Goal: Information Seeking & Learning: Learn about a topic

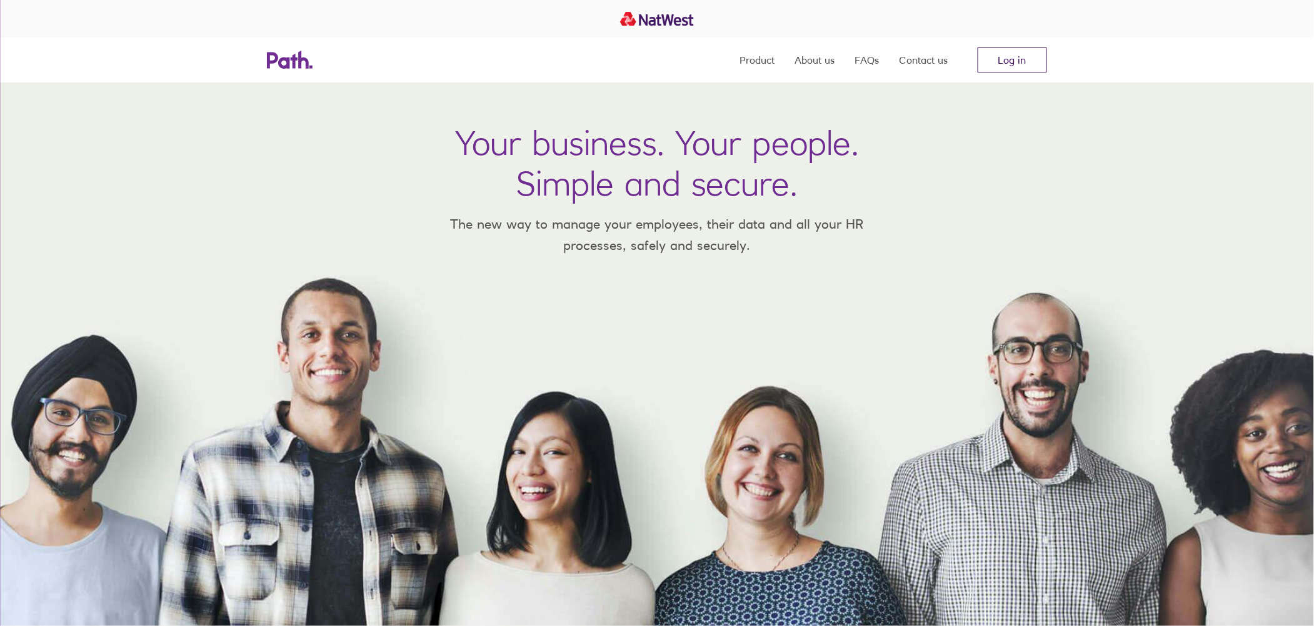
click at [998, 64] on link "Log in" at bounding box center [1012, 60] width 69 height 25
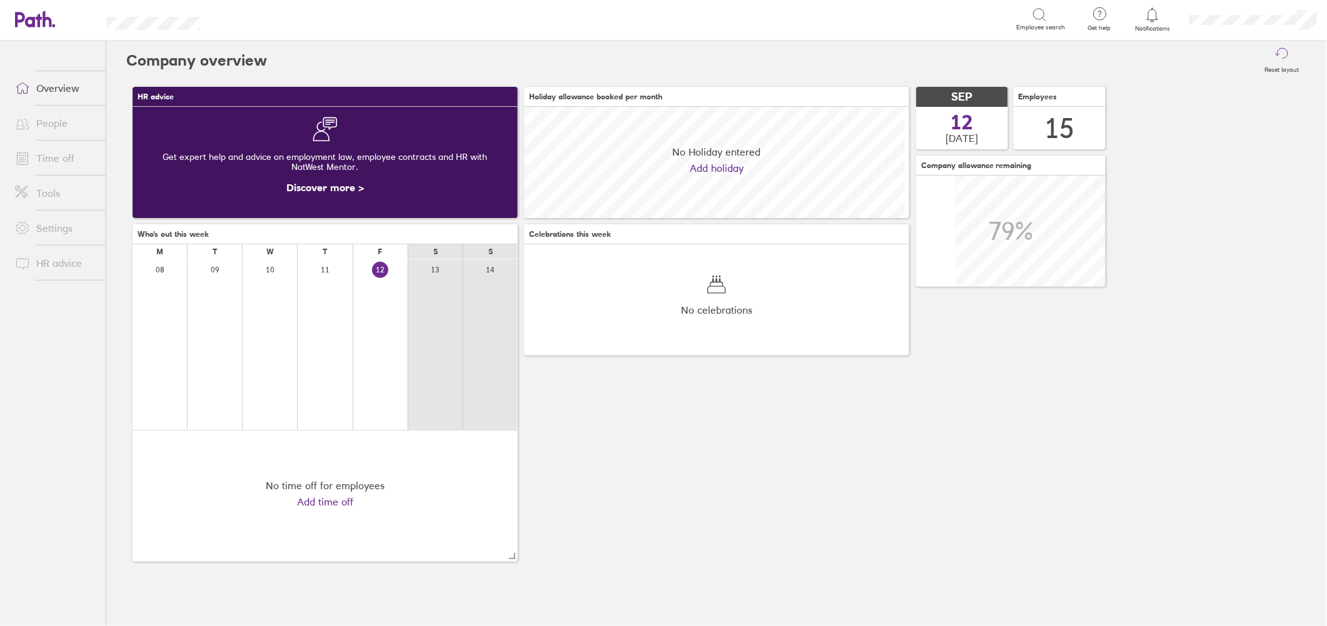
scroll to position [111, 385]
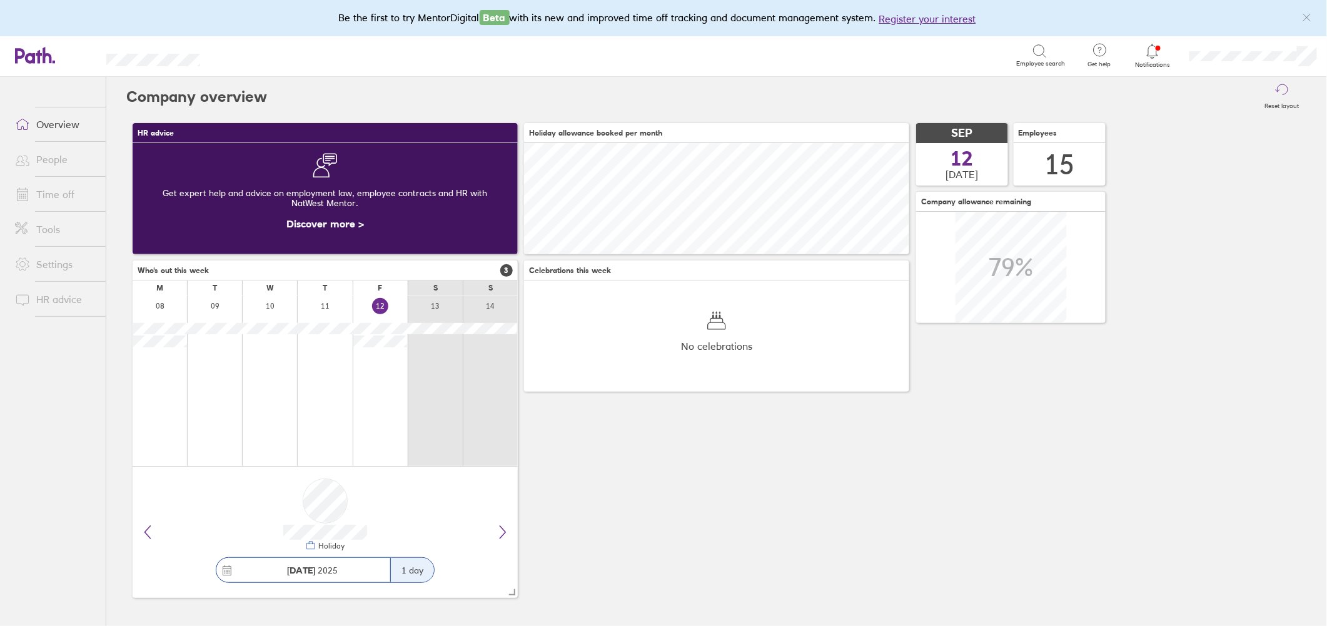
click at [1037, 55] on icon at bounding box center [1038, 50] width 11 height 11
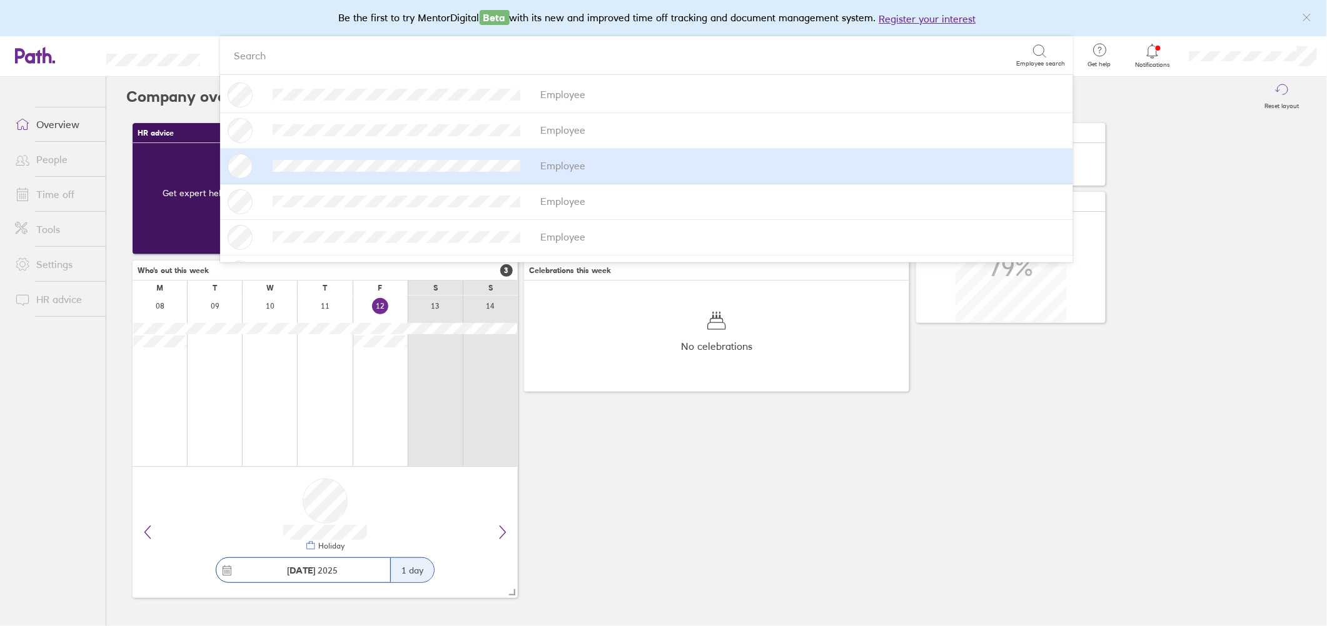
click at [316, 159] on div "Employee" at bounding box center [647, 166] width 838 height 25
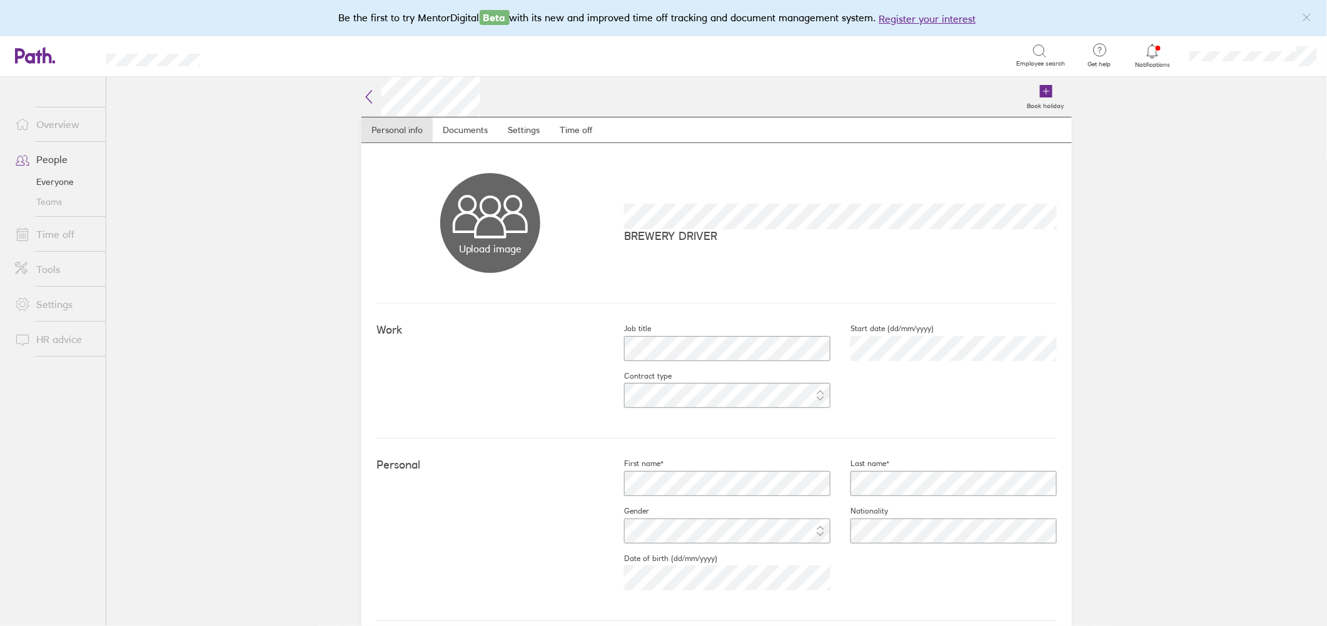
click at [1146, 51] on icon at bounding box center [1152, 51] width 15 height 15
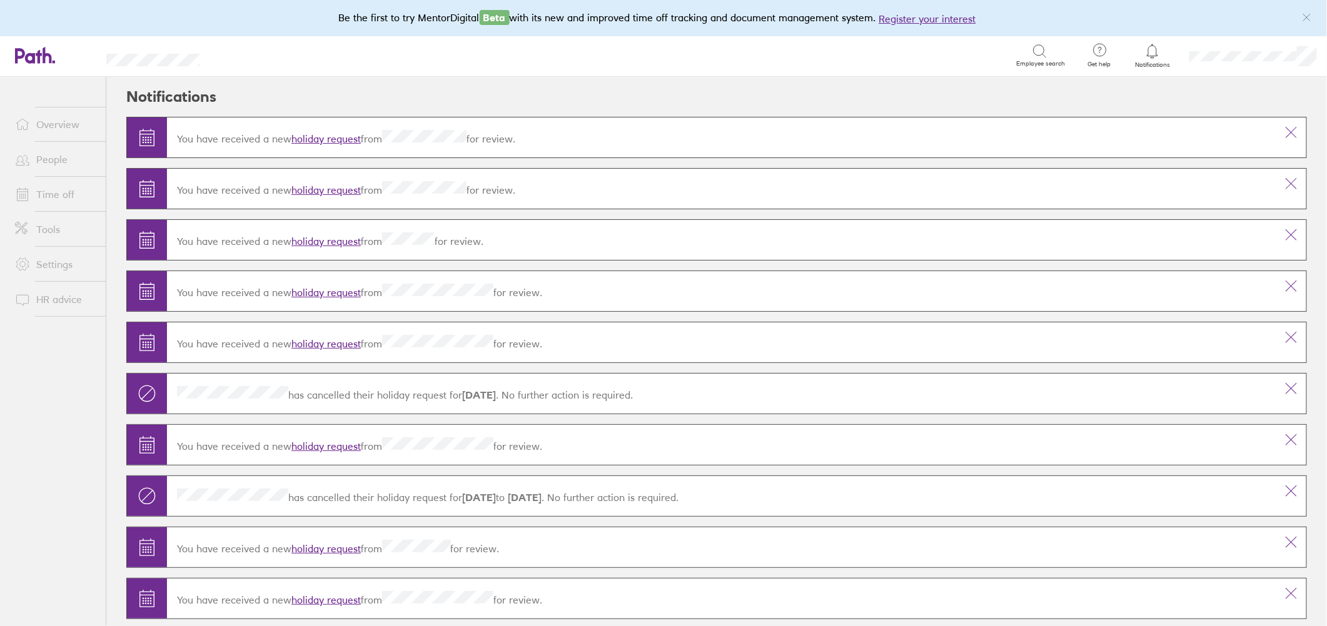
click at [336, 136] on link "holiday request" at bounding box center [325, 139] width 69 height 13
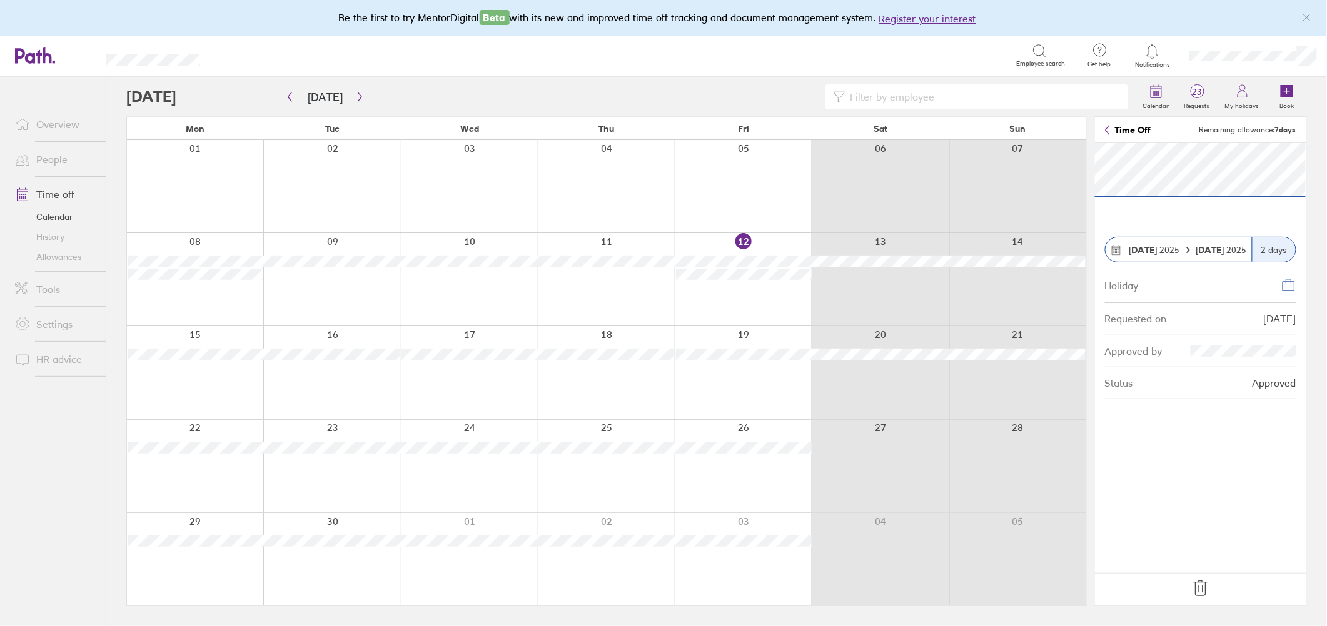
drag, startPoint x: 1182, startPoint y: 476, endPoint x: 1180, endPoint y: 466, distance: 10.1
click at [1182, 473] on section "15 Sep 2025 16 Sep 2025 2 days Holiday Requested on 10/09/25 Approved by Status…" at bounding box center [1200, 358] width 211 height 430
click at [61, 193] on link "Time off" at bounding box center [55, 194] width 101 height 25
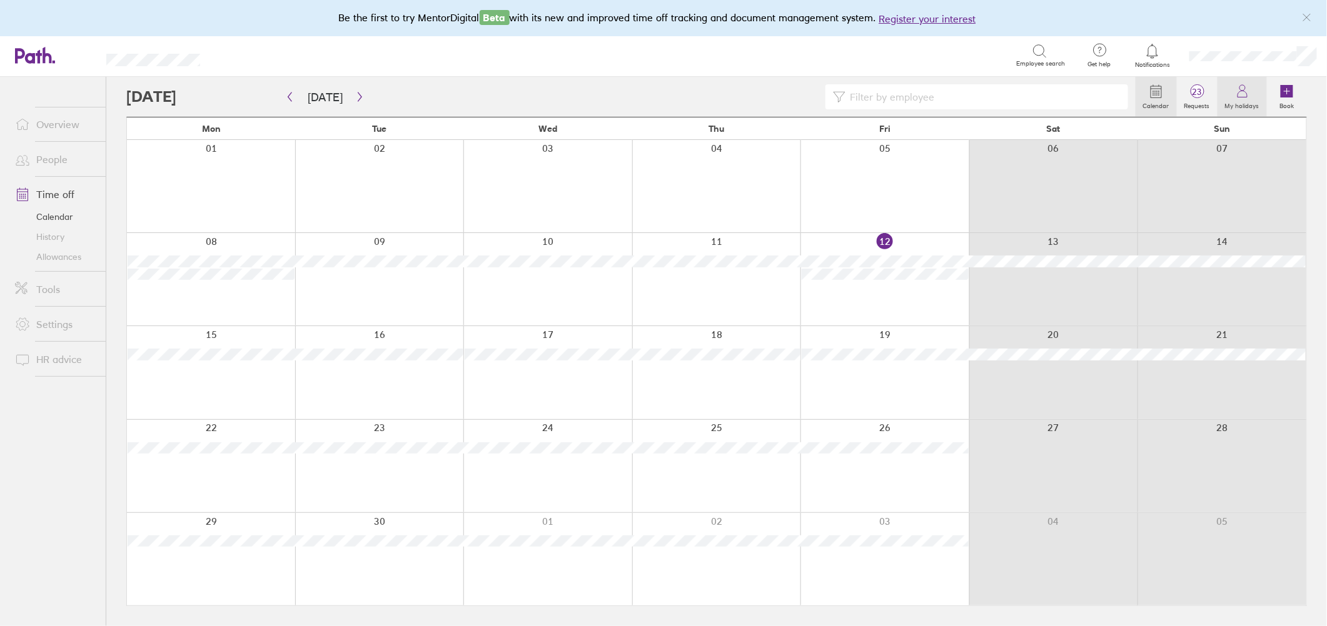
click at [1241, 98] on icon at bounding box center [1241, 94] width 9 height 6
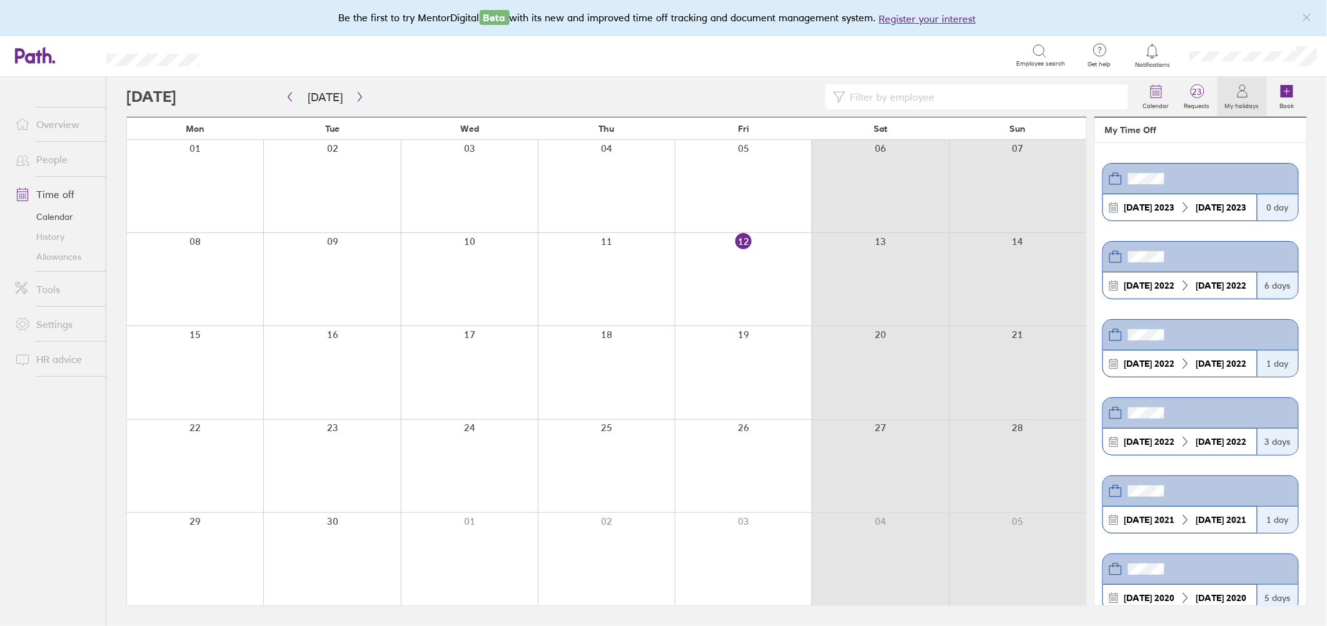
click at [1038, 50] on icon at bounding box center [1039, 51] width 15 height 15
click at [890, 100] on input at bounding box center [982, 97] width 275 height 24
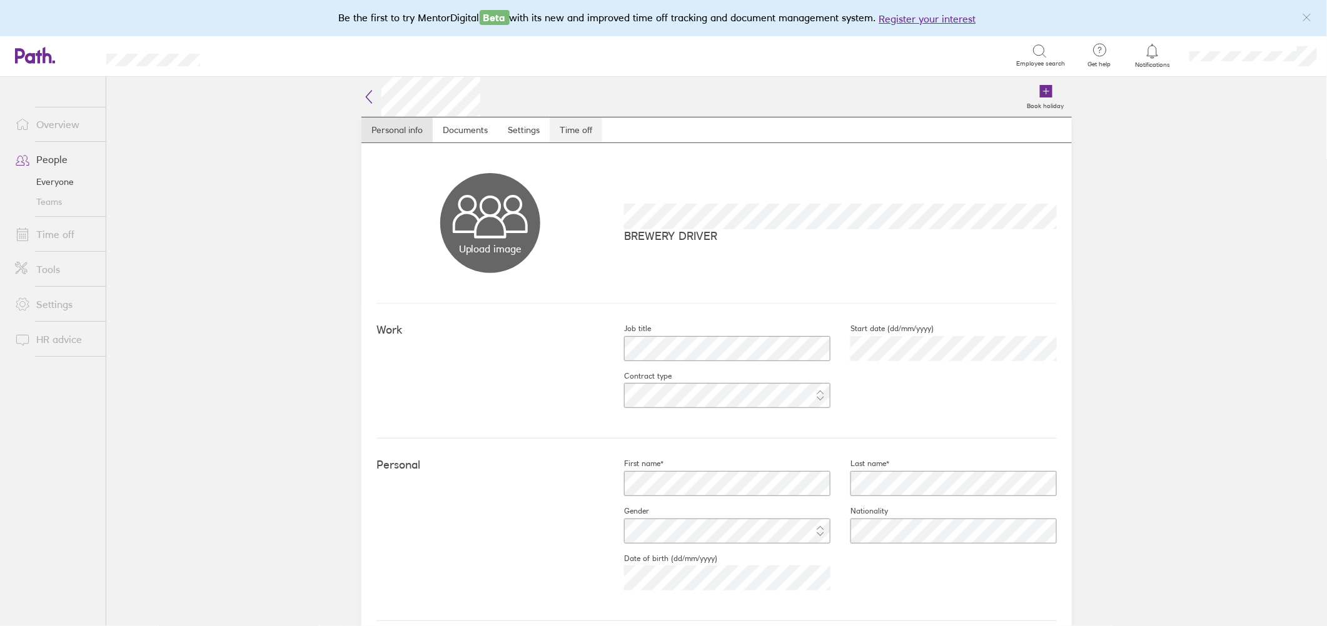
click at [568, 129] on link "Time off" at bounding box center [576, 130] width 53 height 25
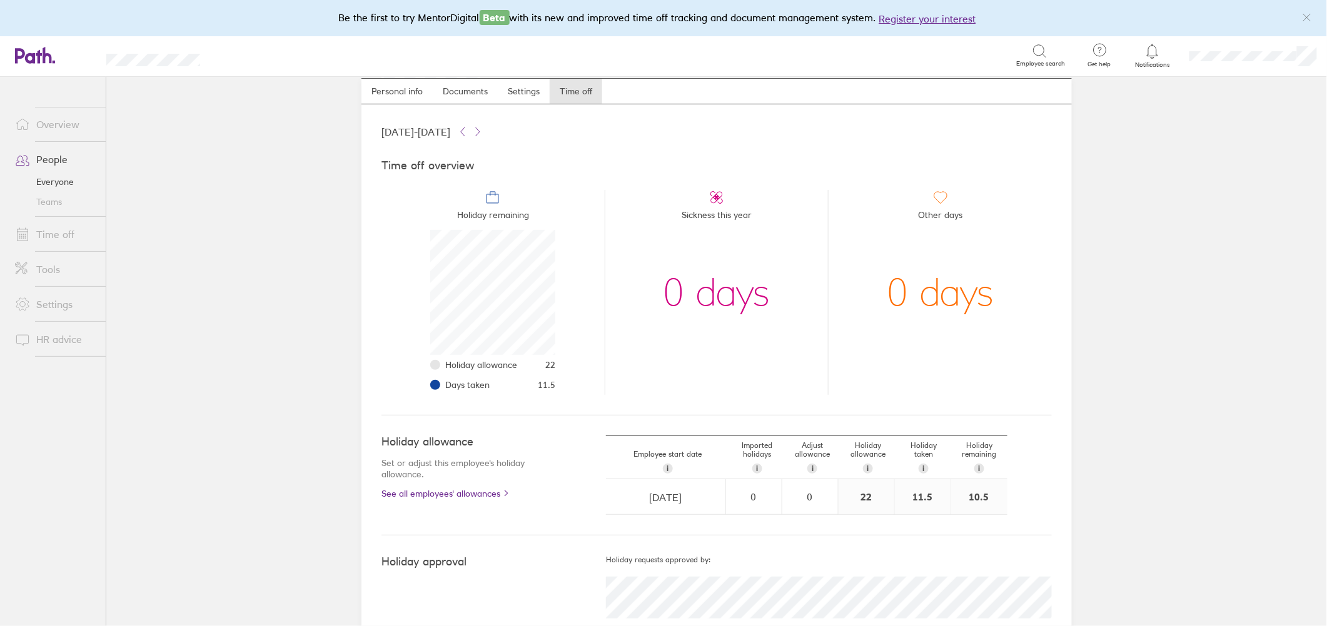
scroll to position [73, 0]
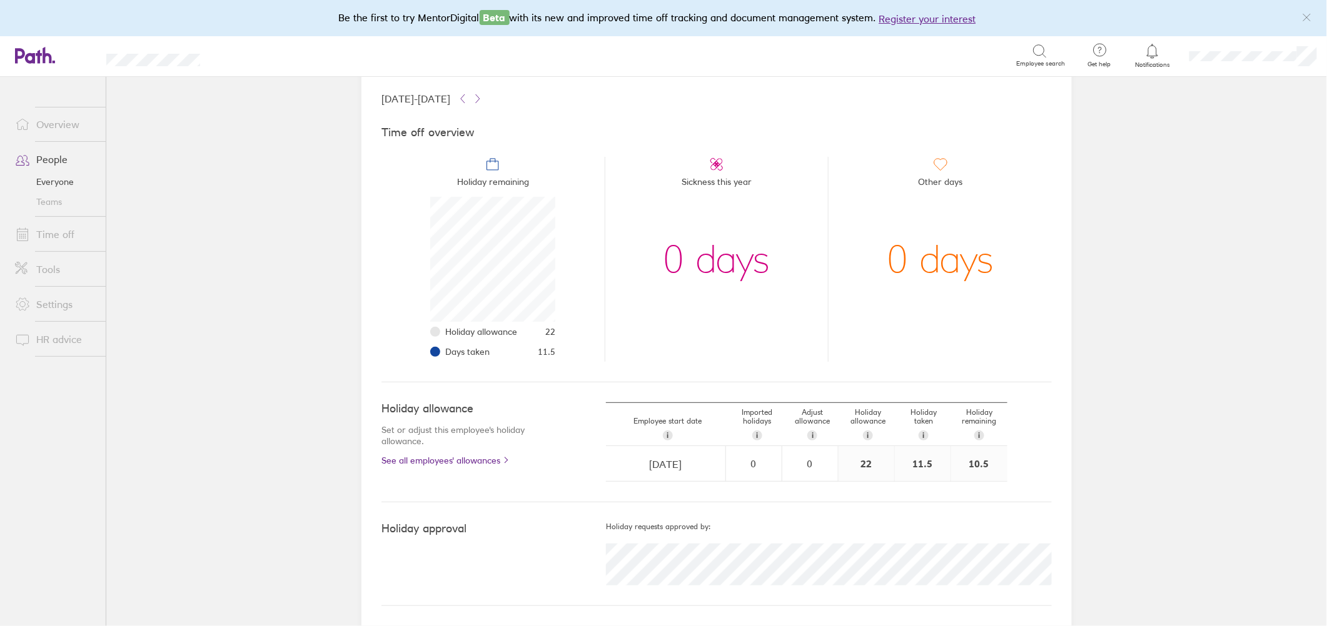
click at [65, 181] on link "Everyone" at bounding box center [55, 182] width 101 height 20
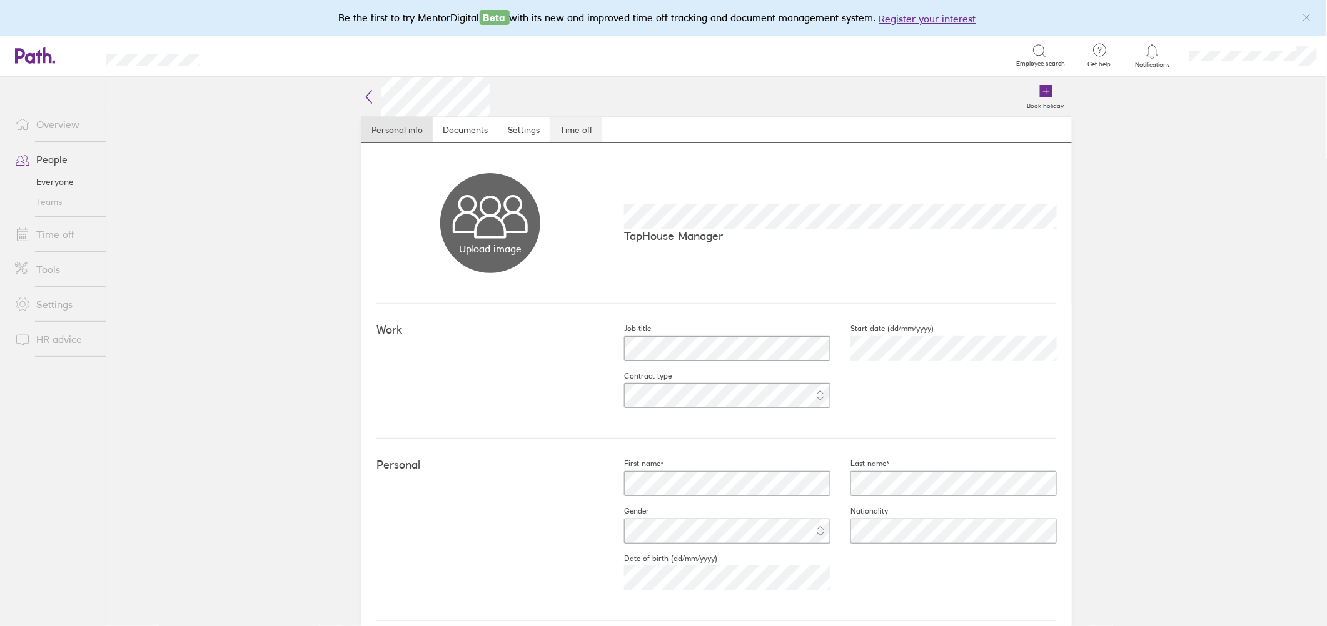
click at [576, 126] on link "Time off" at bounding box center [576, 130] width 53 height 25
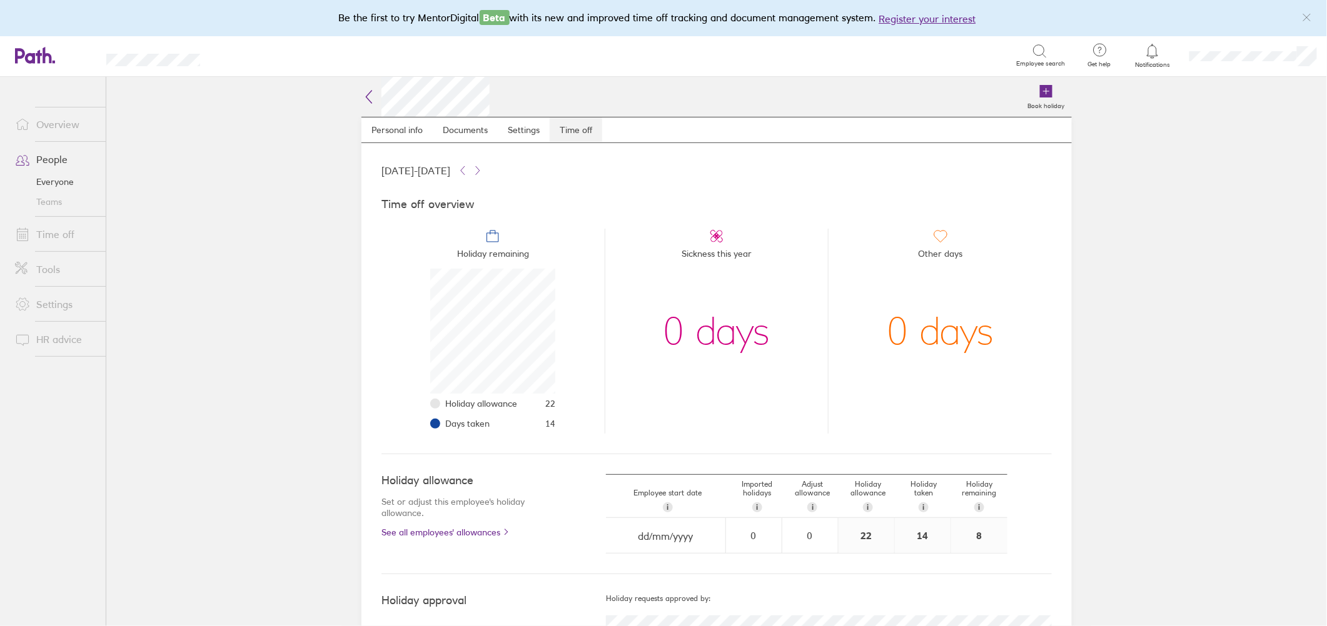
scroll to position [125, 125]
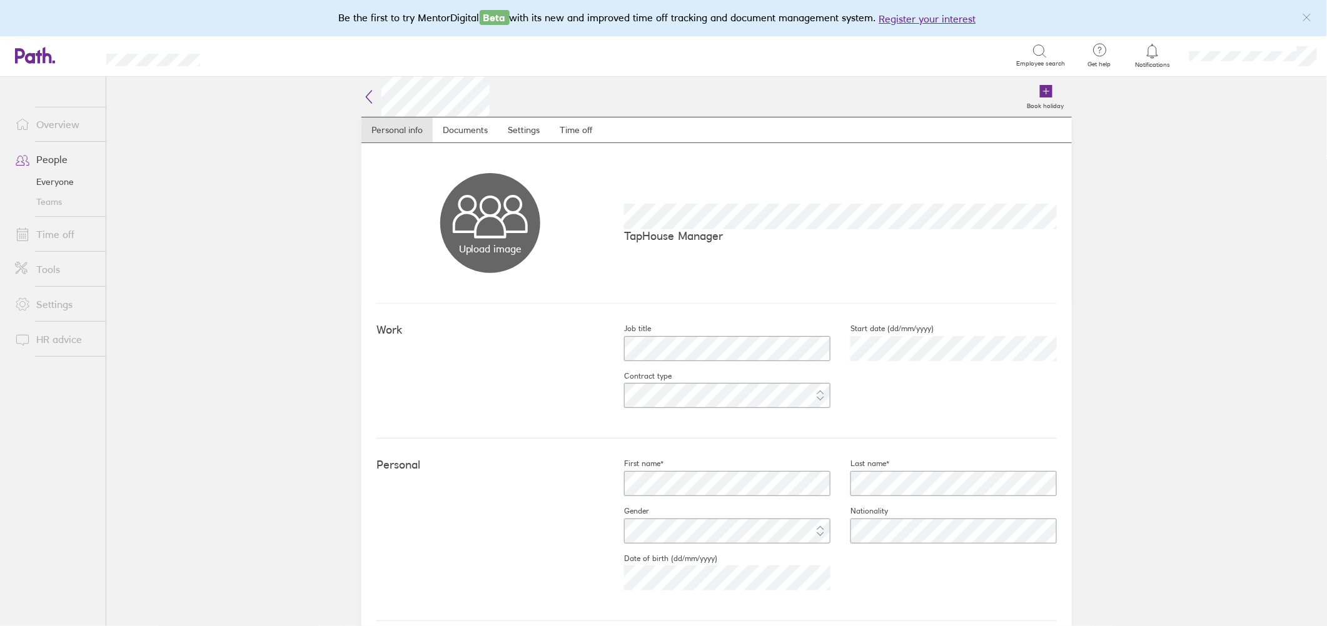
click at [46, 180] on link "Everyone" at bounding box center [55, 182] width 101 height 20
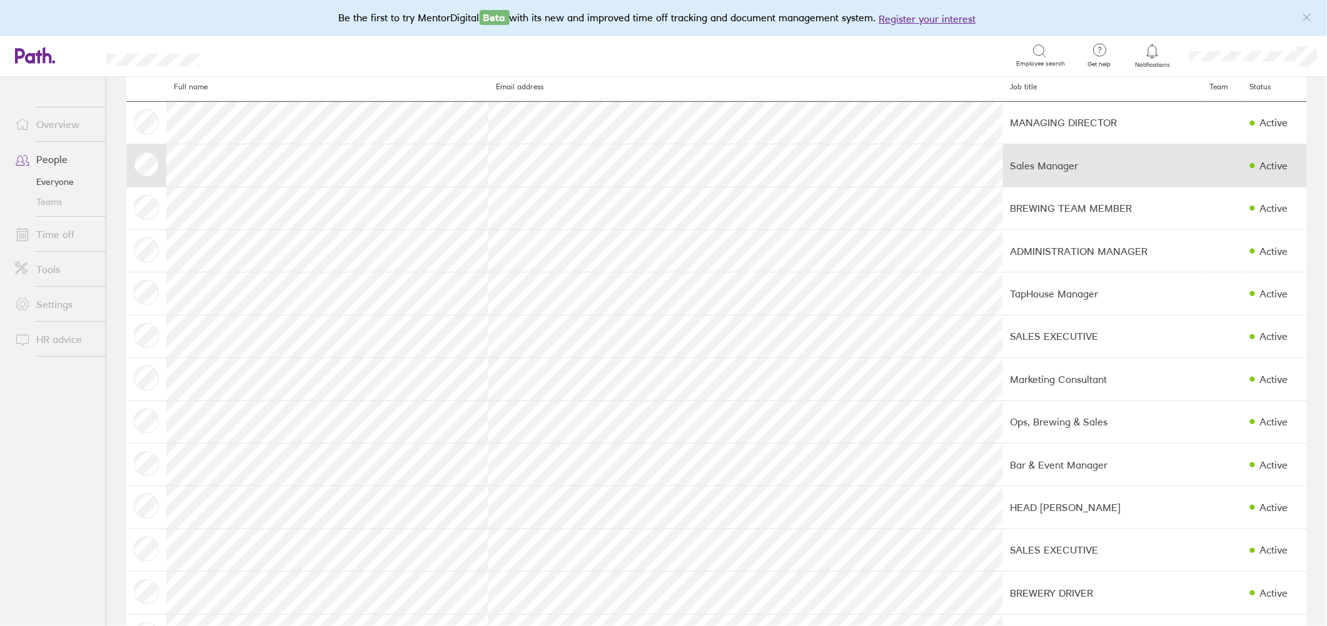
scroll to position [83, 0]
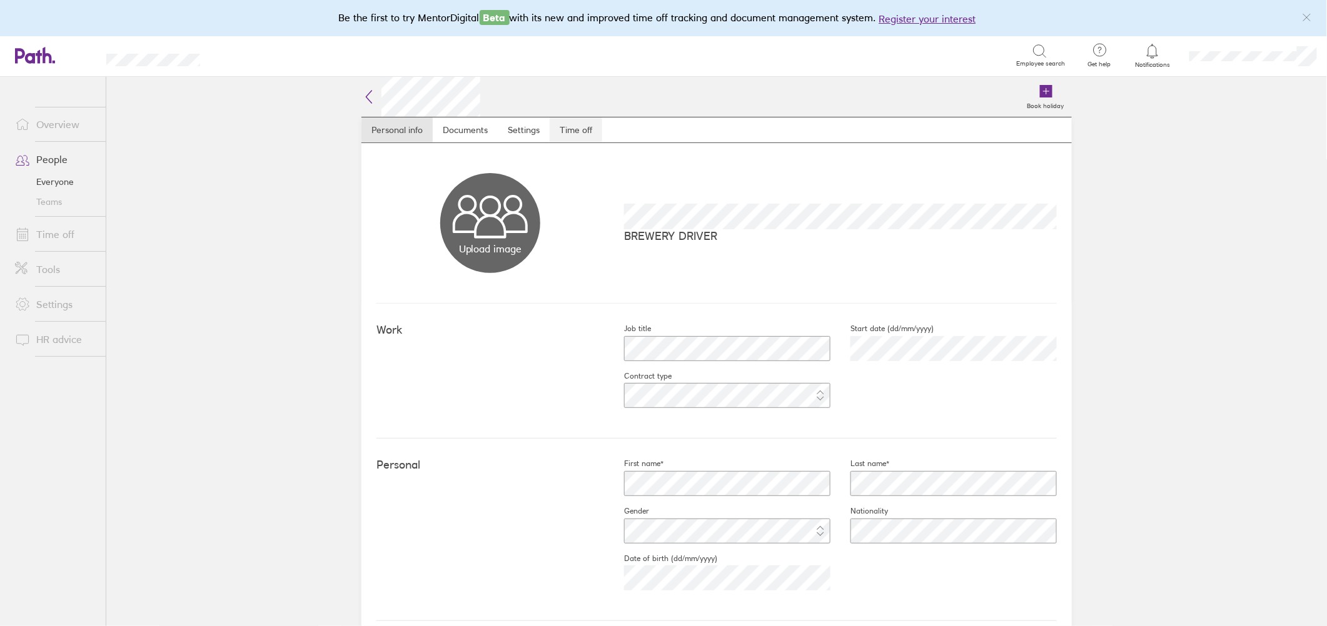
click at [559, 131] on link "Time off" at bounding box center [576, 130] width 53 height 25
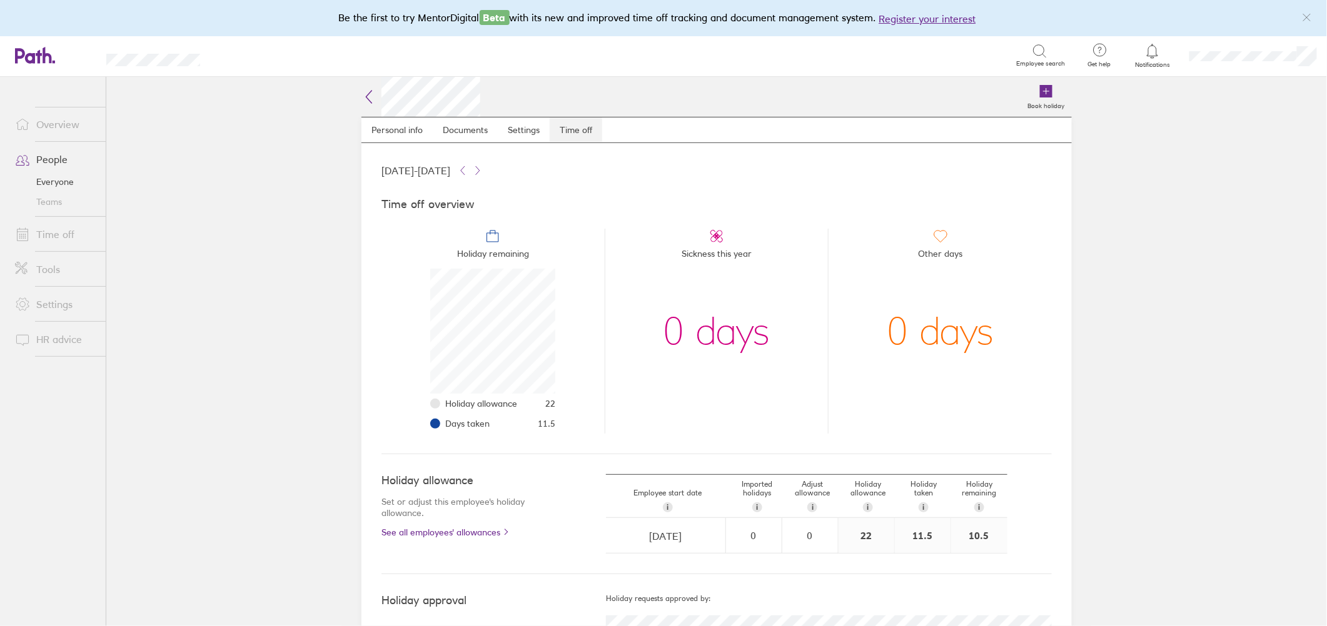
scroll to position [125, 125]
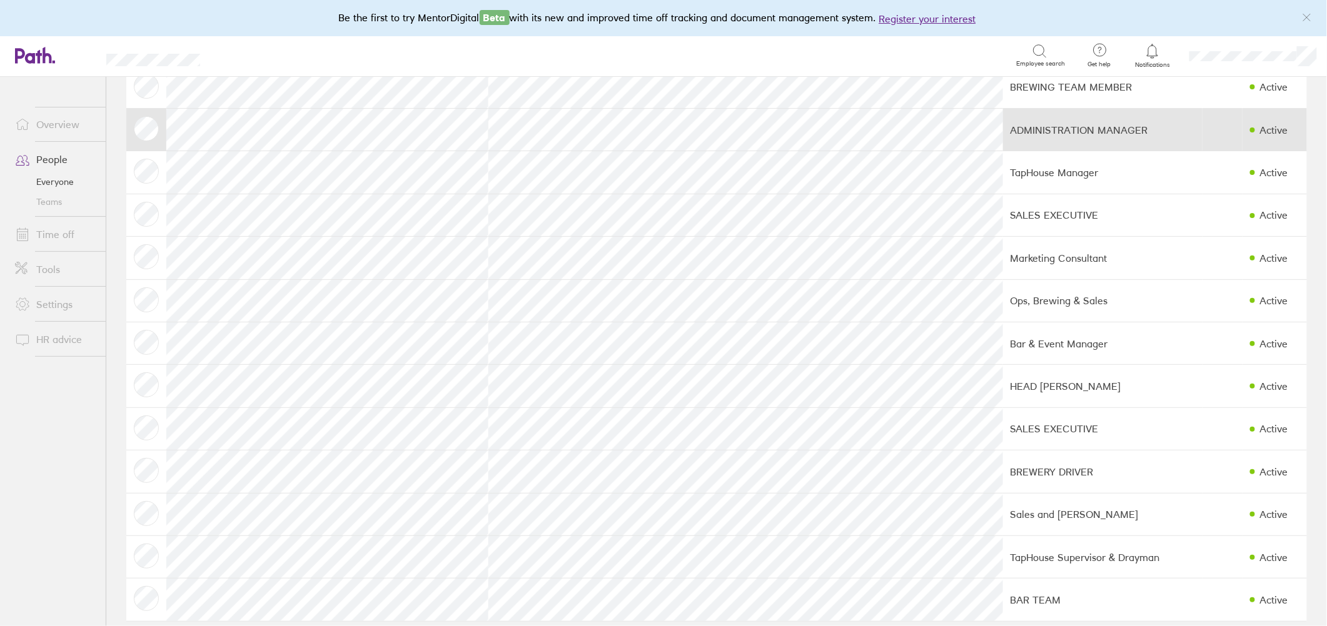
scroll to position [188, 0]
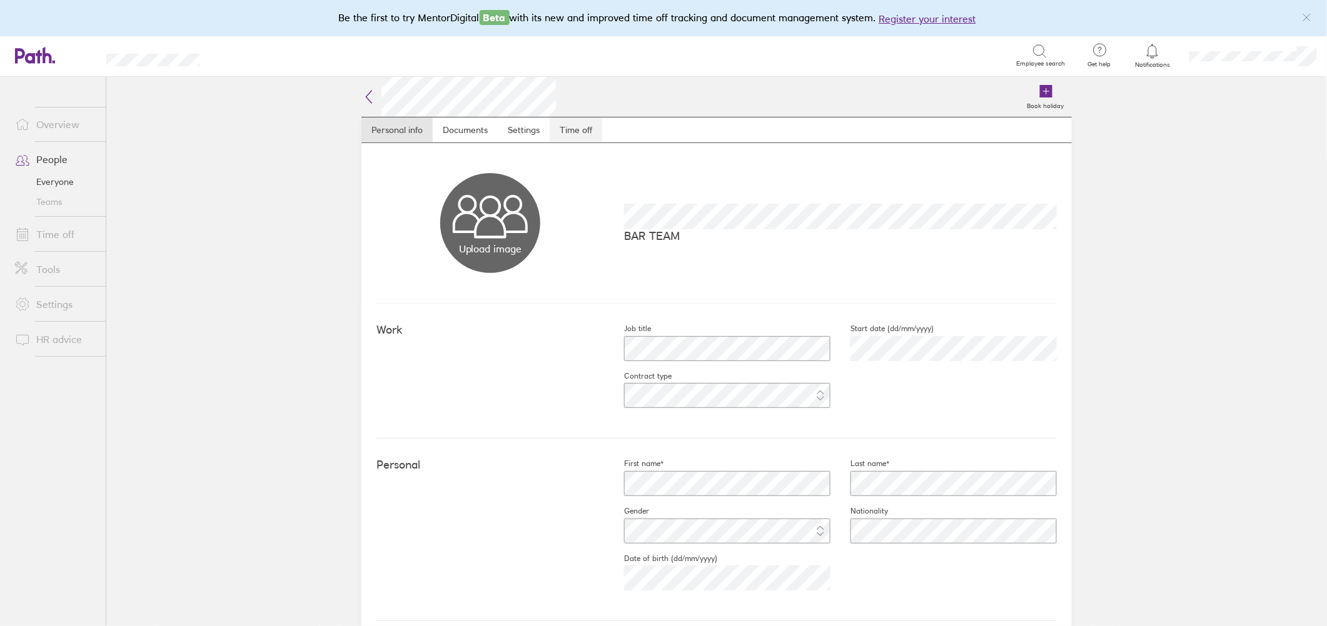
click at [558, 123] on link "Time off" at bounding box center [576, 130] width 53 height 25
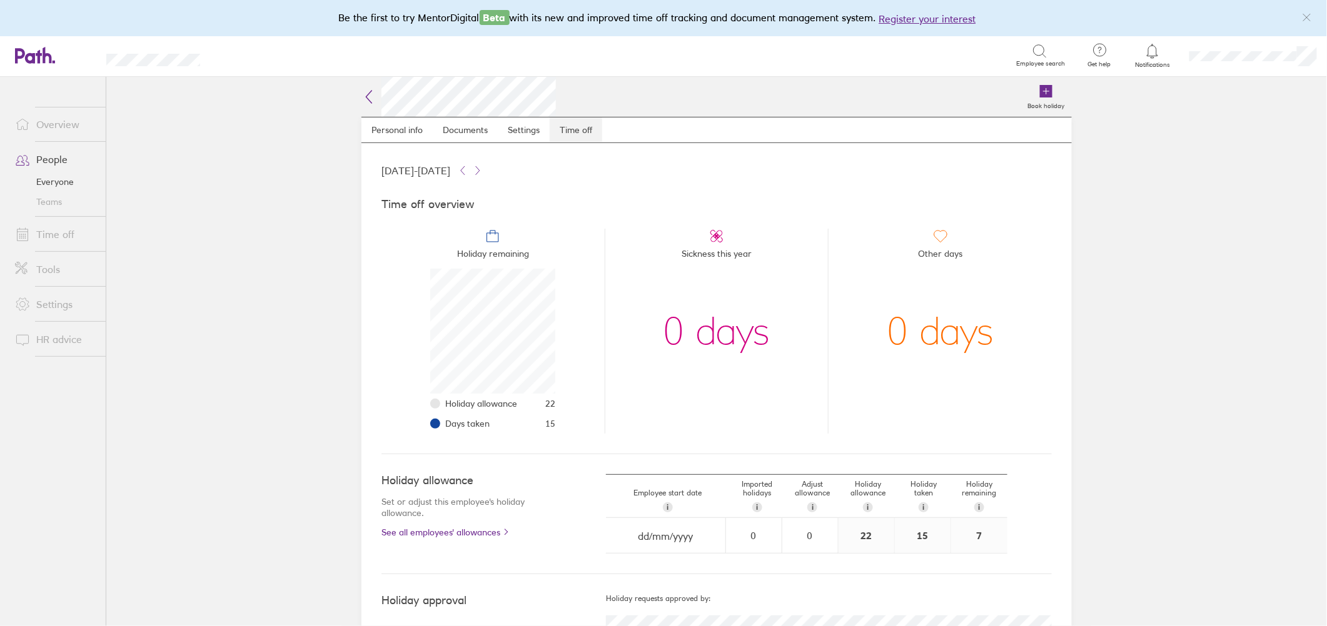
scroll to position [125, 125]
click at [66, 184] on link "Everyone" at bounding box center [55, 182] width 101 height 20
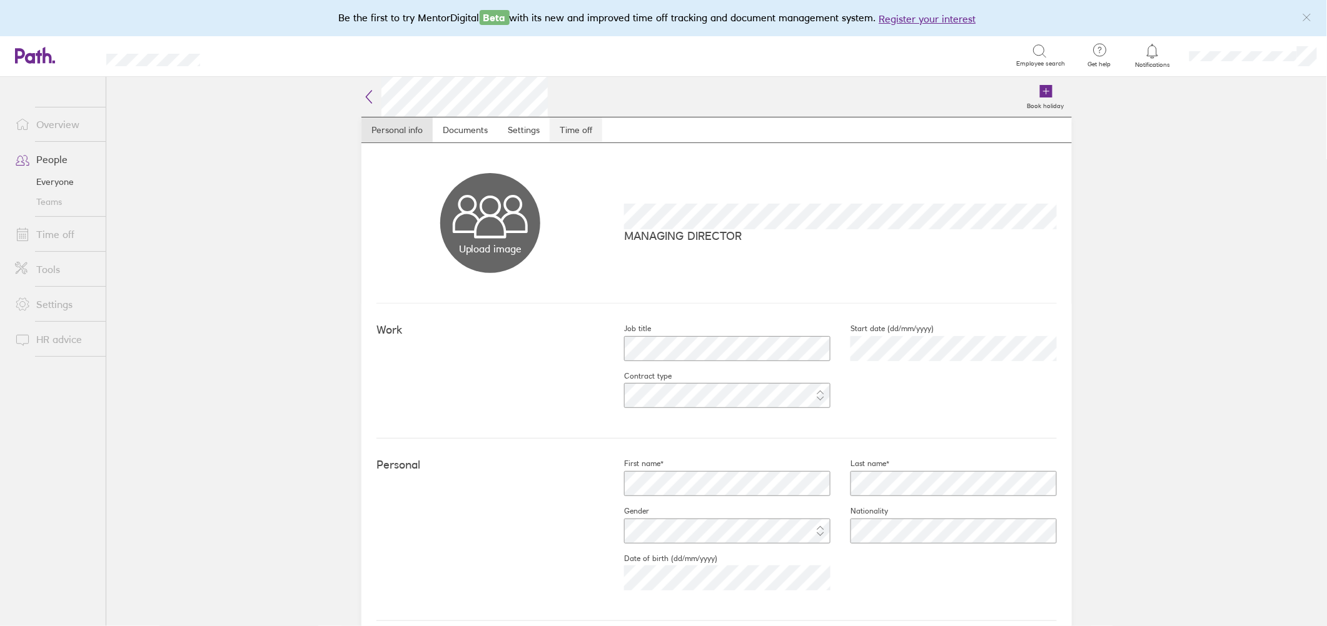
click at [575, 128] on link "Time off" at bounding box center [576, 130] width 53 height 25
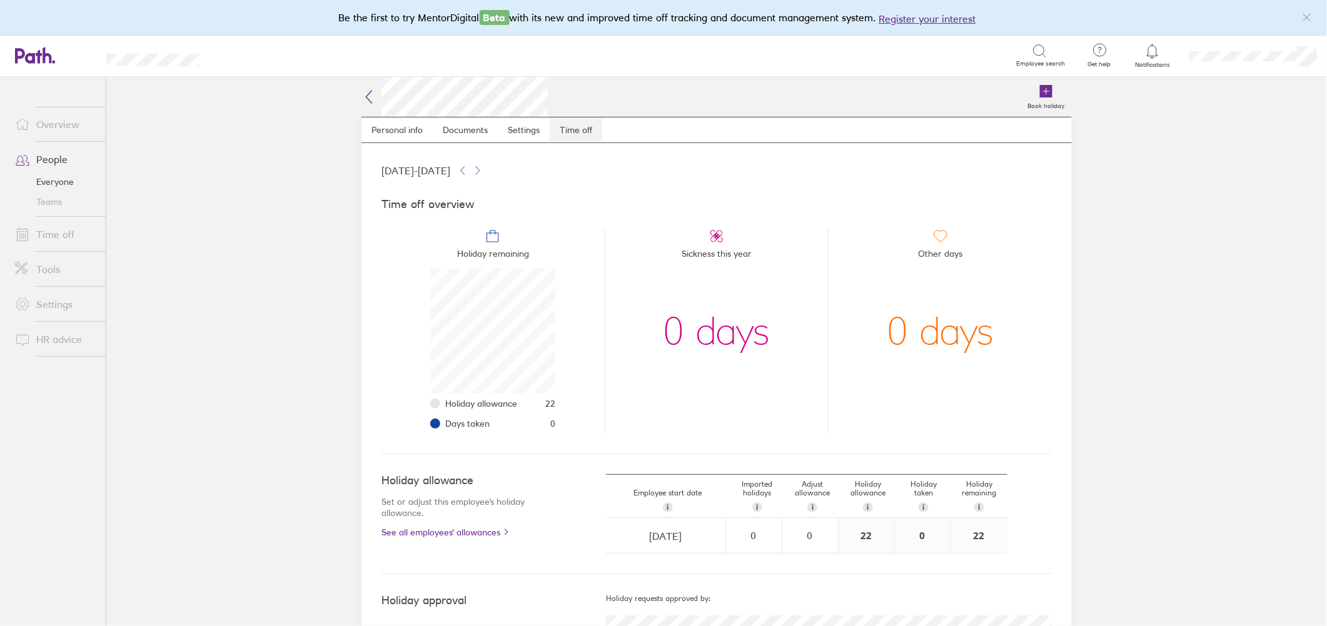
scroll to position [125, 125]
click at [49, 174] on link "Everyone" at bounding box center [55, 182] width 101 height 20
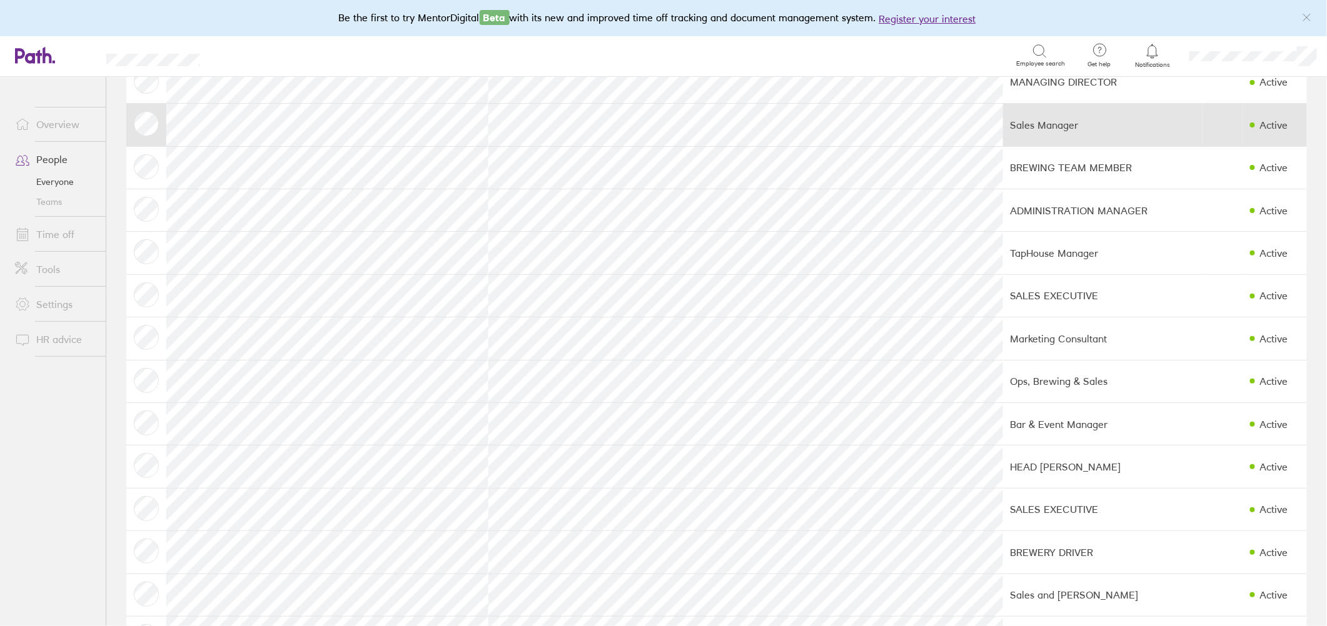
scroll to position [166, 0]
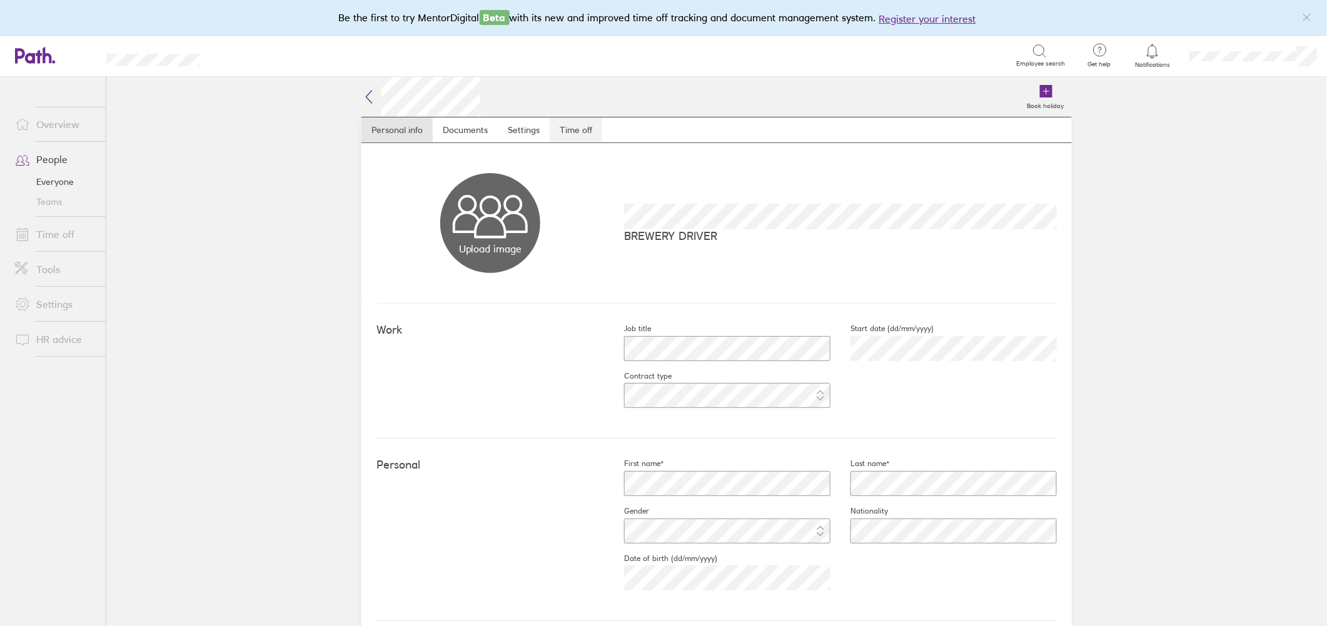
click at [578, 131] on link "Time off" at bounding box center [576, 130] width 53 height 25
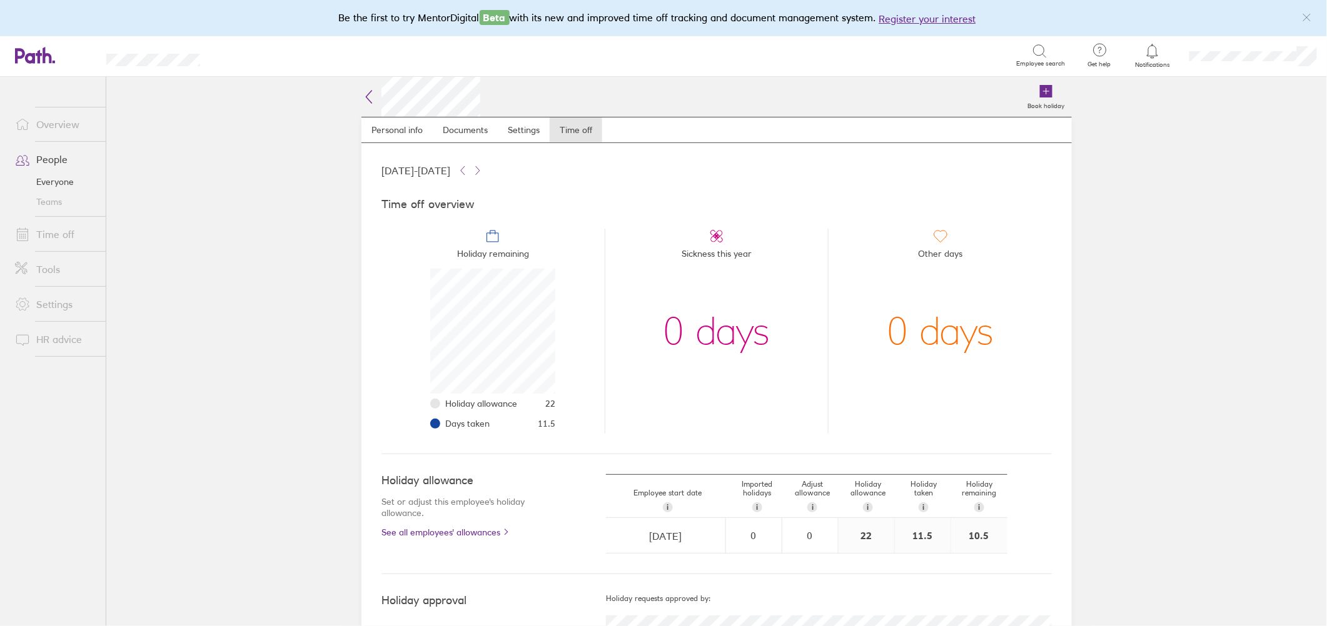
click at [49, 175] on link "Everyone" at bounding box center [55, 182] width 101 height 20
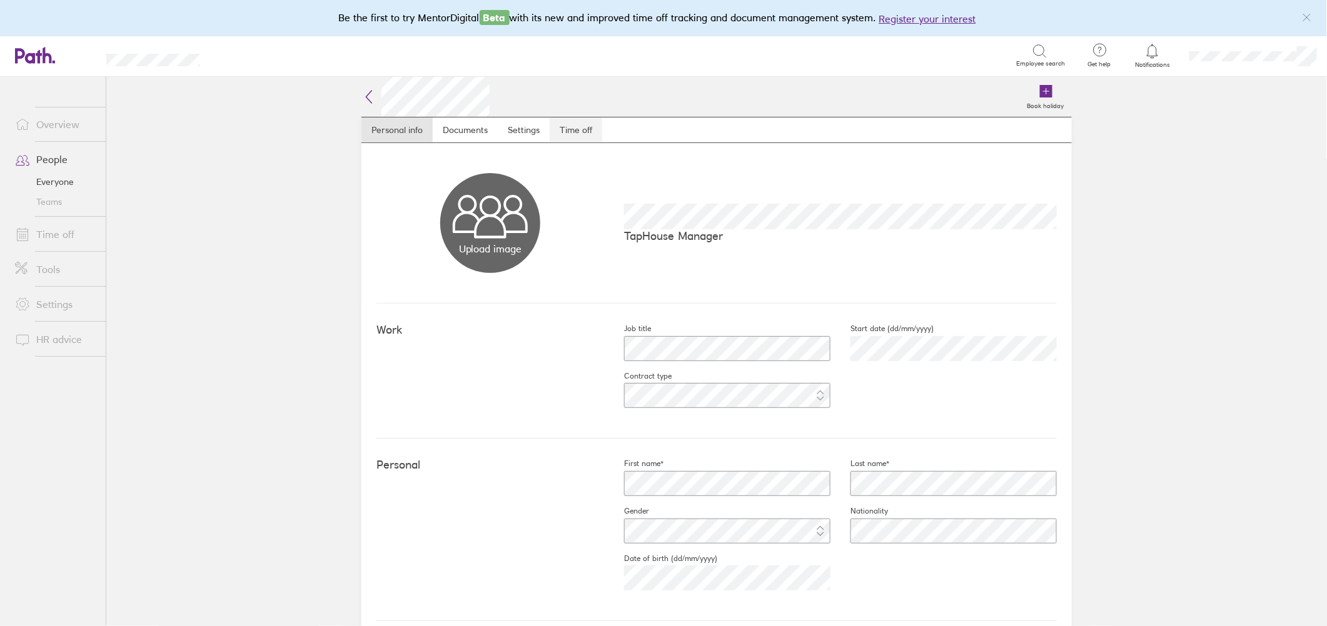
click at [573, 124] on link "Time off" at bounding box center [576, 130] width 53 height 25
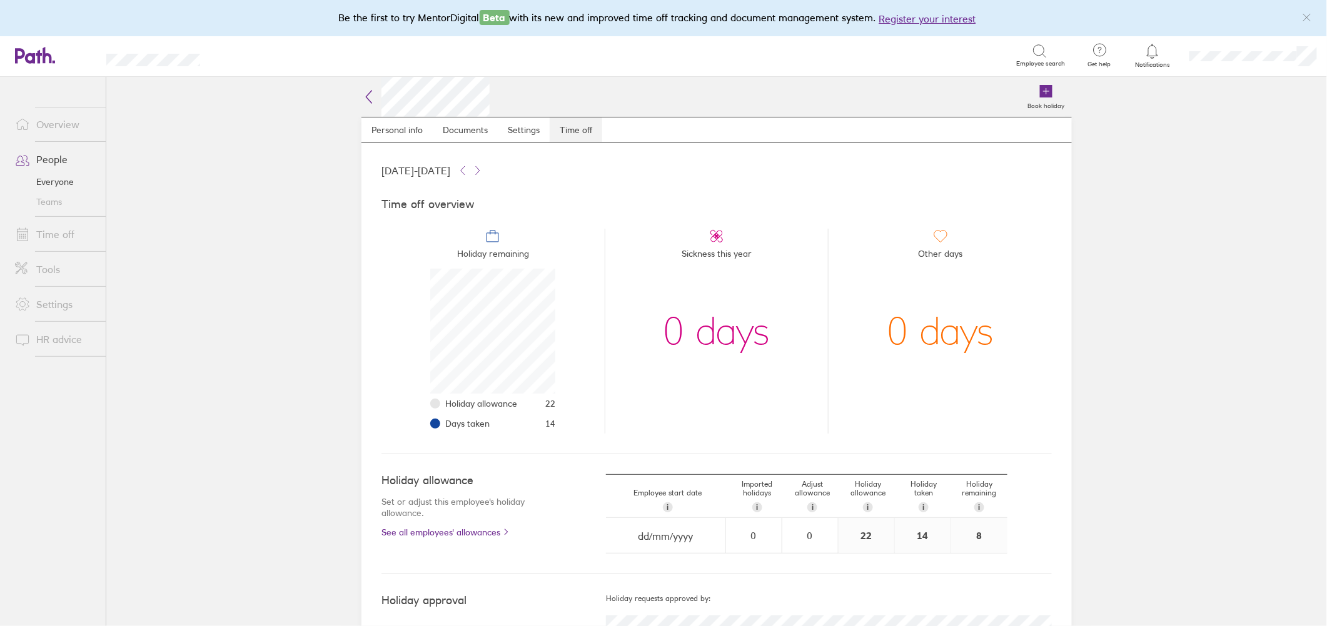
scroll to position [125, 125]
click at [867, 508] on span "i" at bounding box center [868, 508] width 2 height 10
click at [858, 533] on div "22" at bounding box center [866, 535] width 56 height 35
drag, startPoint x: 858, startPoint y: 533, endPoint x: 870, endPoint y: 534, distance: 12.5
click at [870, 534] on div "22" at bounding box center [866, 535] width 56 height 35
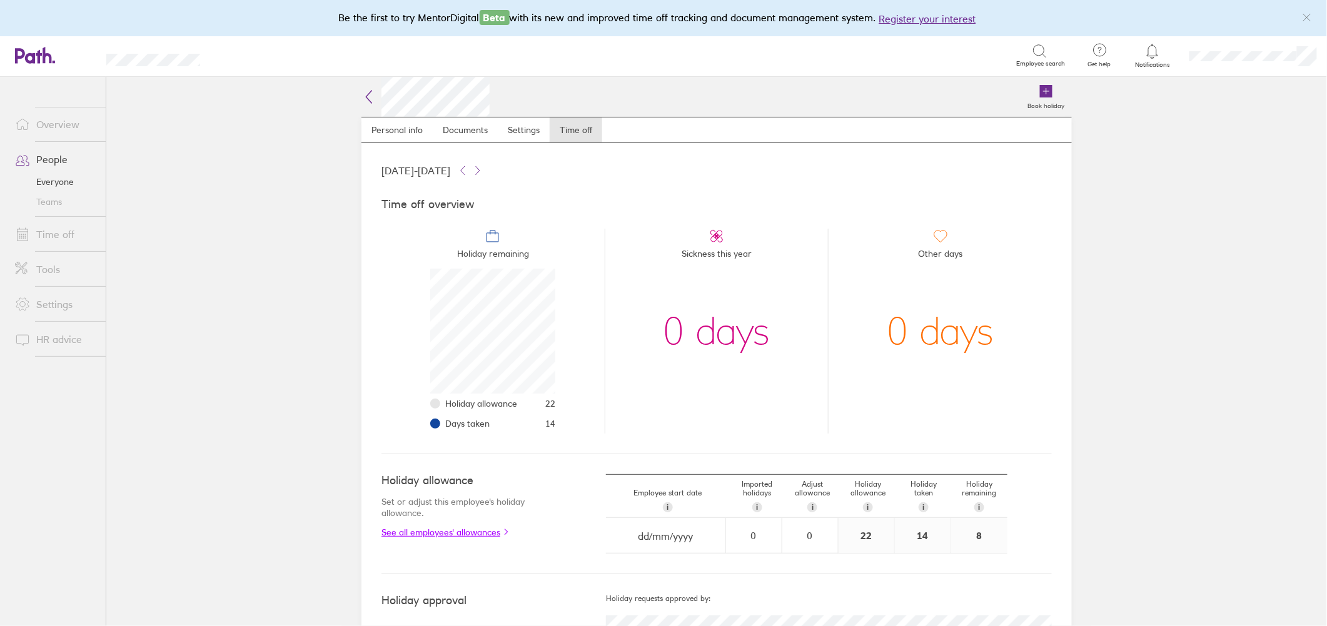
click at [471, 536] on link "See all employees' allowances" at bounding box center [468, 533] width 174 height 10
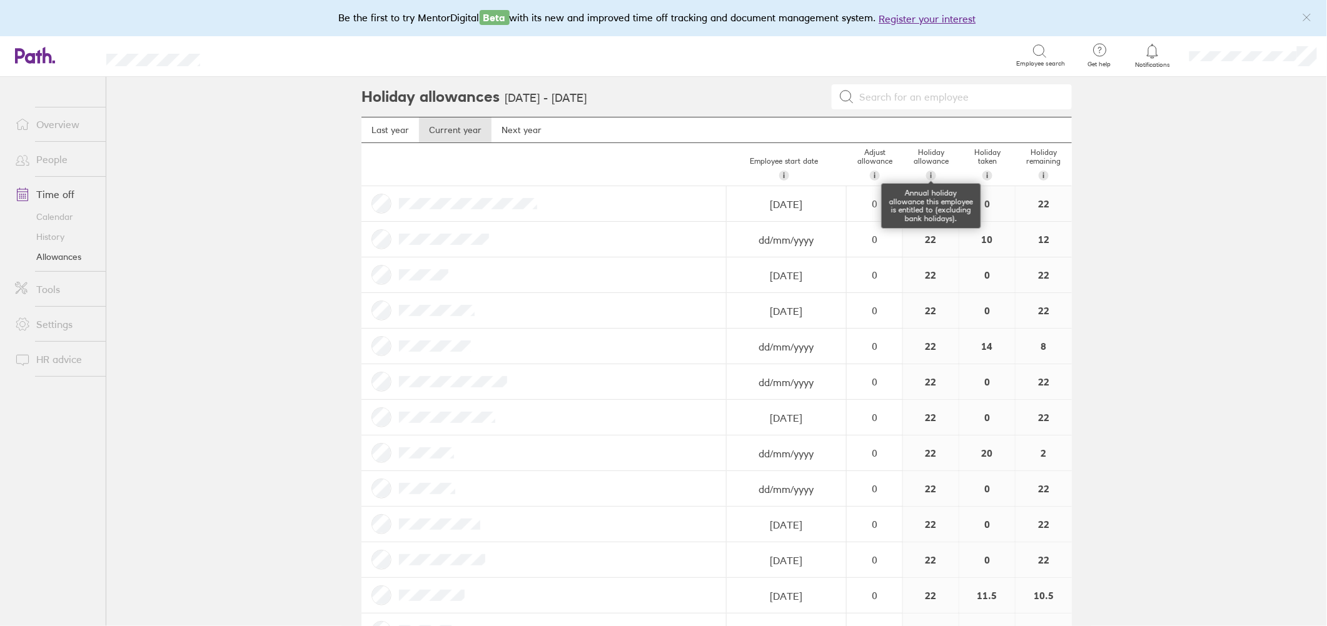
click at [930, 178] on span "i" at bounding box center [931, 176] width 2 height 10
click at [43, 253] on link "Allowances" at bounding box center [55, 257] width 101 height 20
click at [926, 171] on div "i" at bounding box center [931, 176] width 10 height 10
click at [513, 131] on link "Next year" at bounding box center [521, 130] width 60 height 25
click at [53, 329] on link "Settings" at bounding box center [55, 324] width 101 height 25
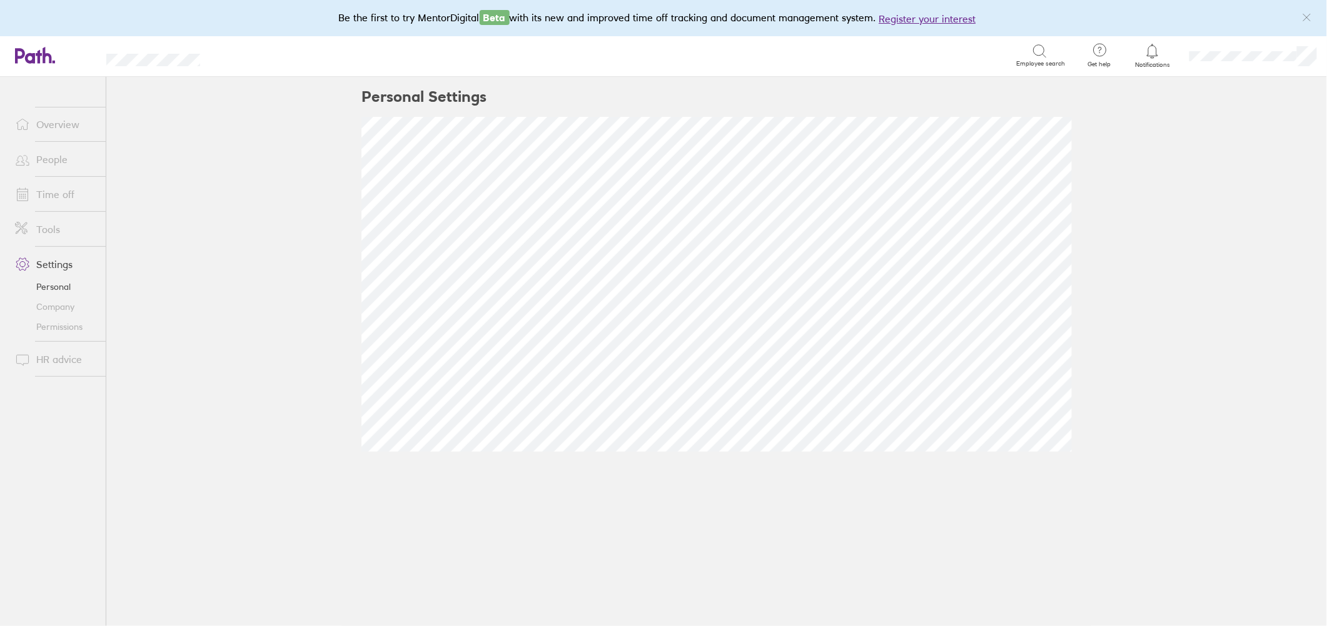
click at [63, 303] on link "Company" at bounding box center [55, 307] width 101 height 20
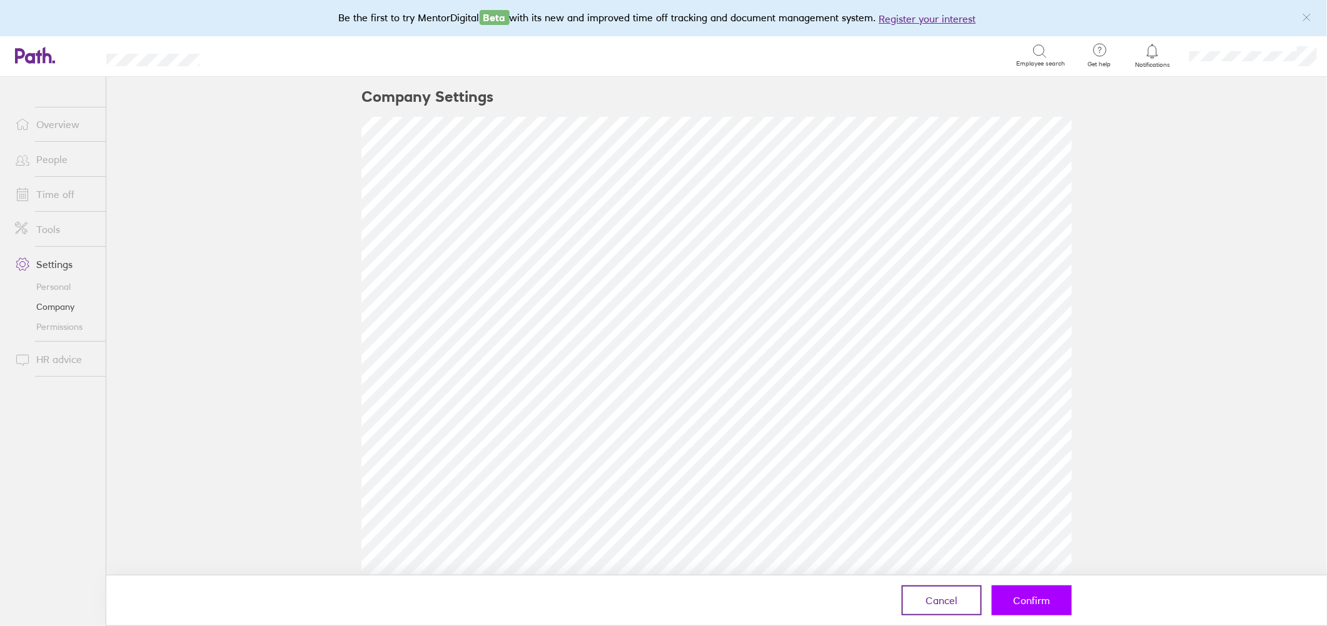
click at [1008, 604] on button "Confirm" at bounding box center [1032, 601] width 80 height 30
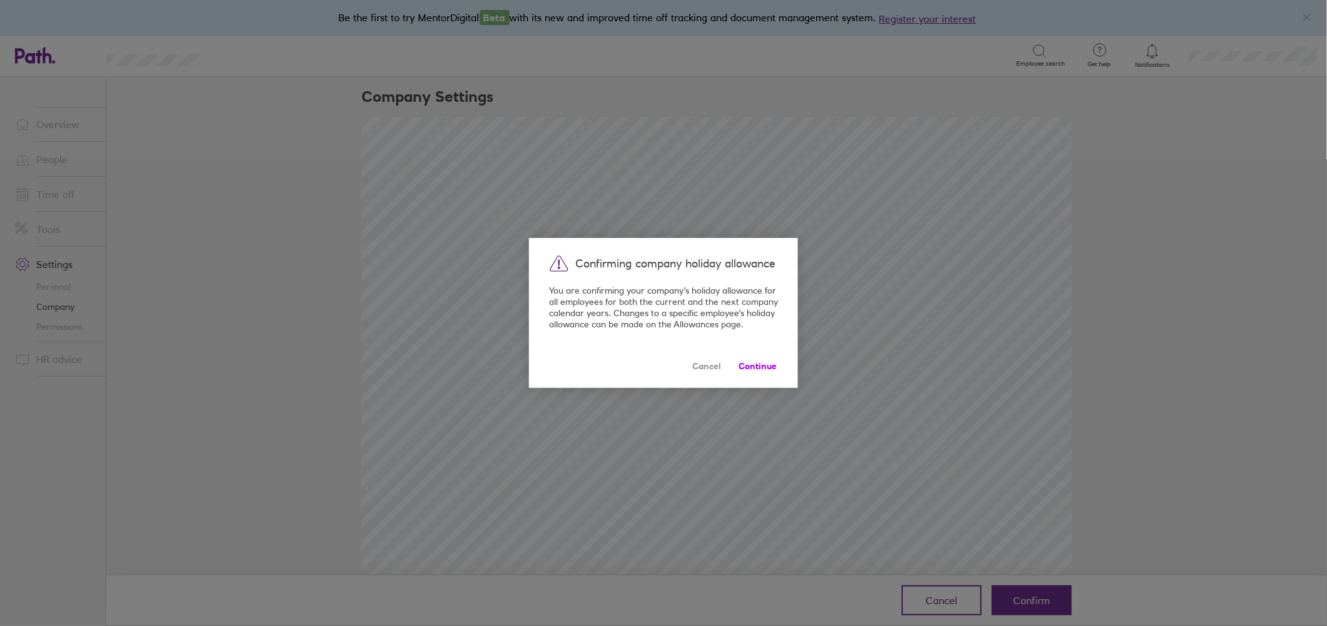
click at [750, 366] on span "Continue" at bounding box center [757, 366] width 38 height 10
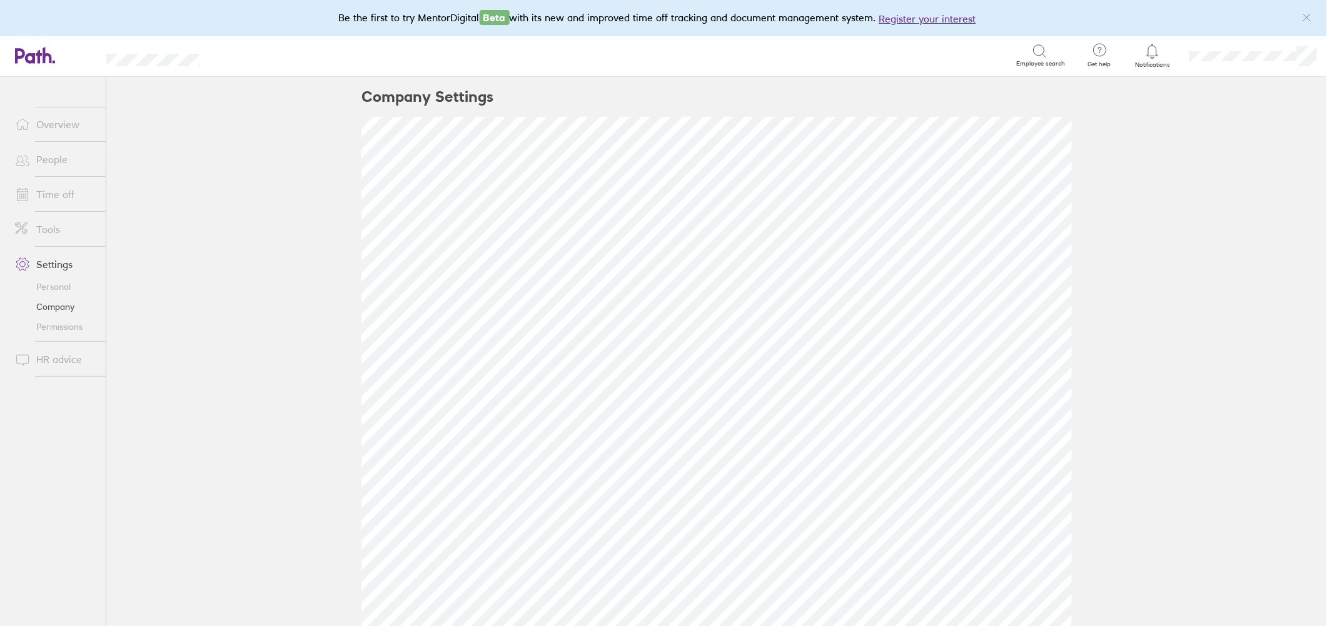
click at [43, 163] on link "People" at bounding box center [55, 159] width 101 height 25
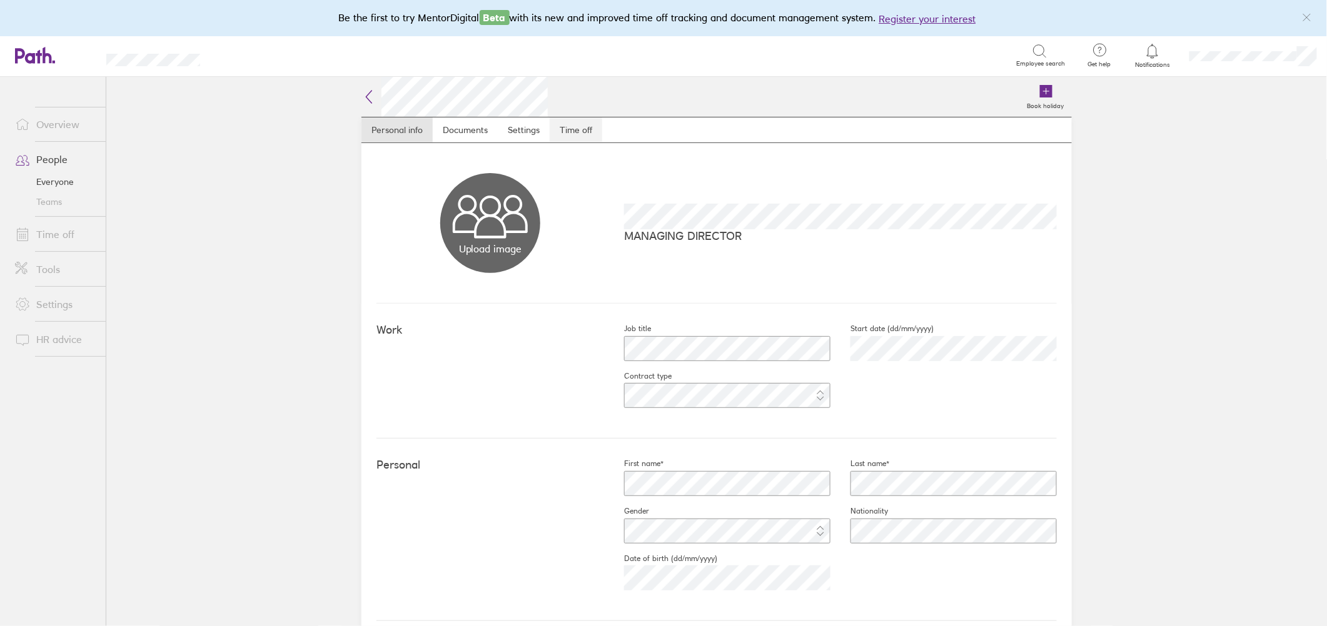
click at [573, 128] on link "Time off" at bounding box center [576, 130] width 53 height 25
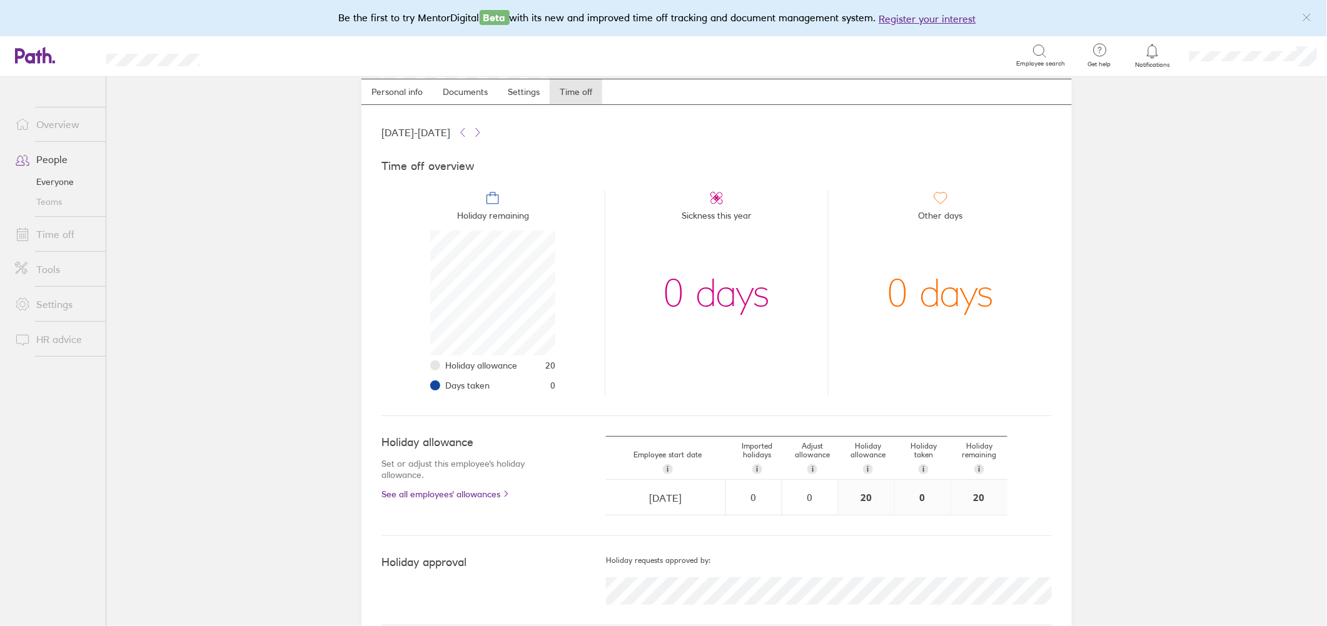
scroll to position [58, 0]
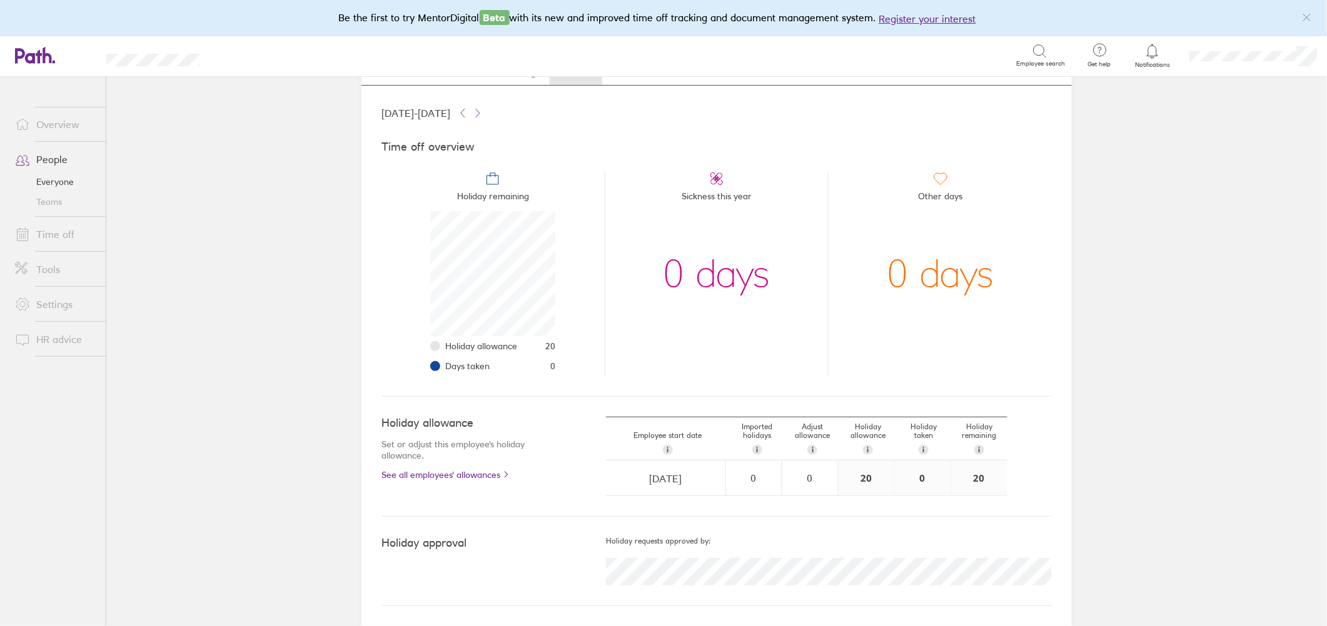
click at [46, 118] on link "Overview" at bounding box center [55, 124] width 101 height 25
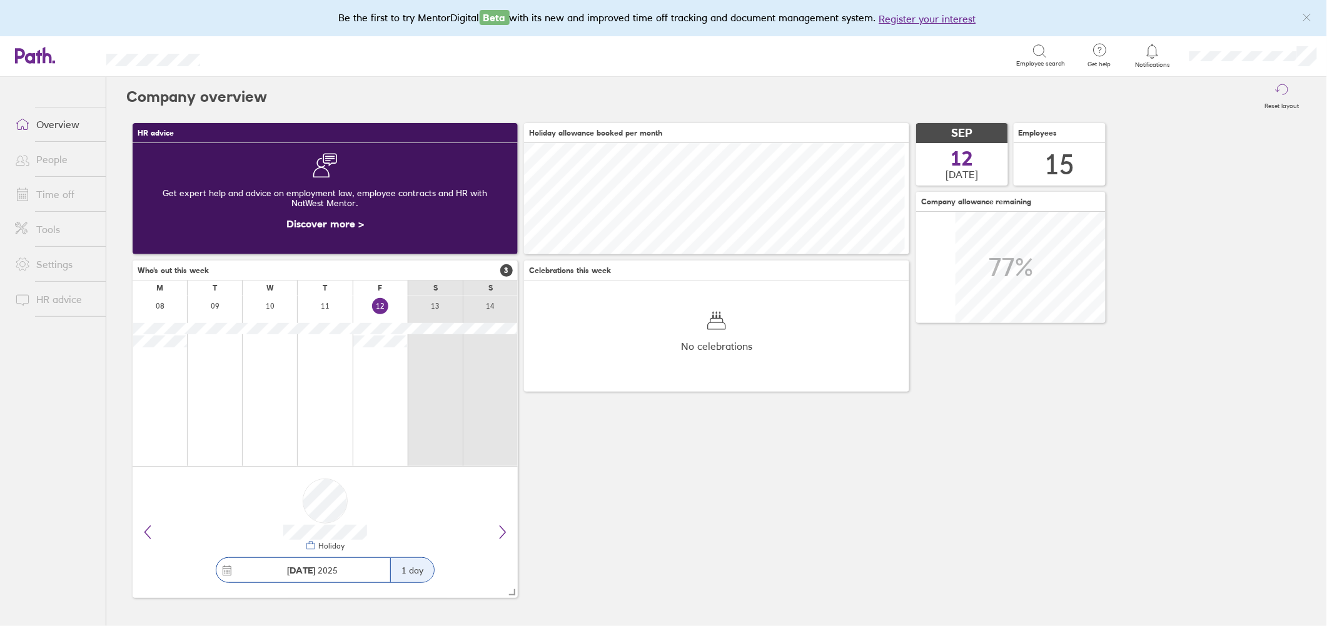
scroll to position [111, 385]
click at [38, 160] on link "People" at bounding box center [55, 159] width 101 height 25
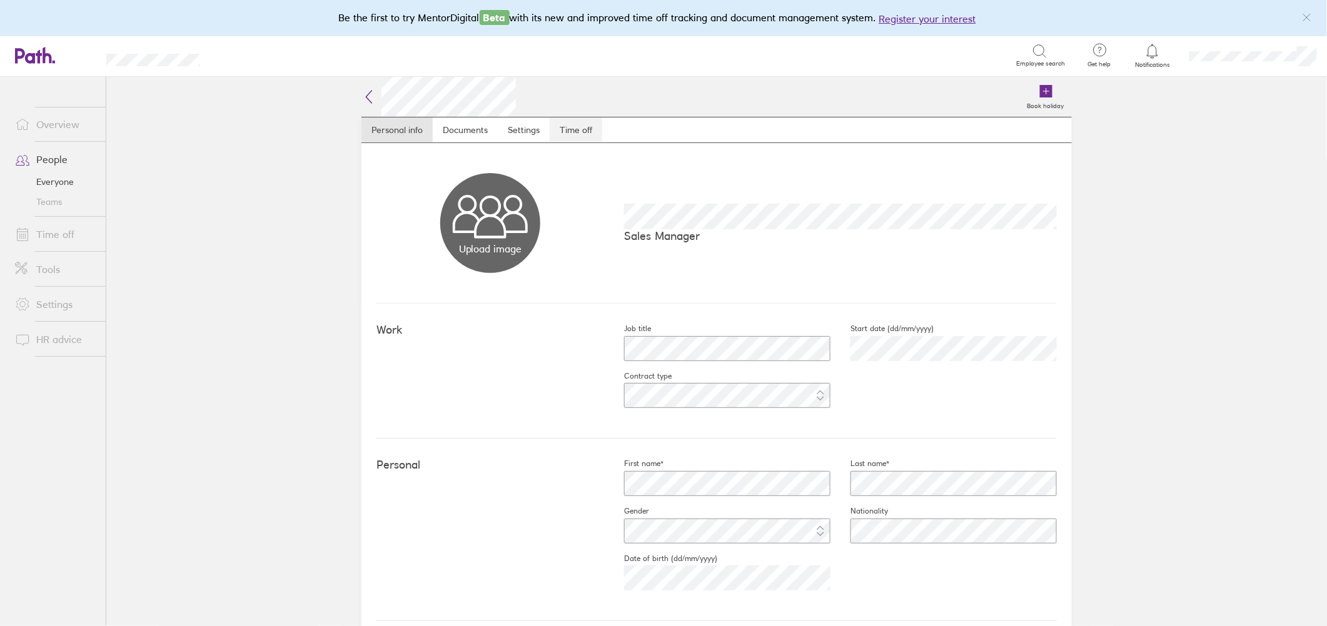
click at [576, 133] on link "Time off" at bounding box center [576, 130] width 53 height 25
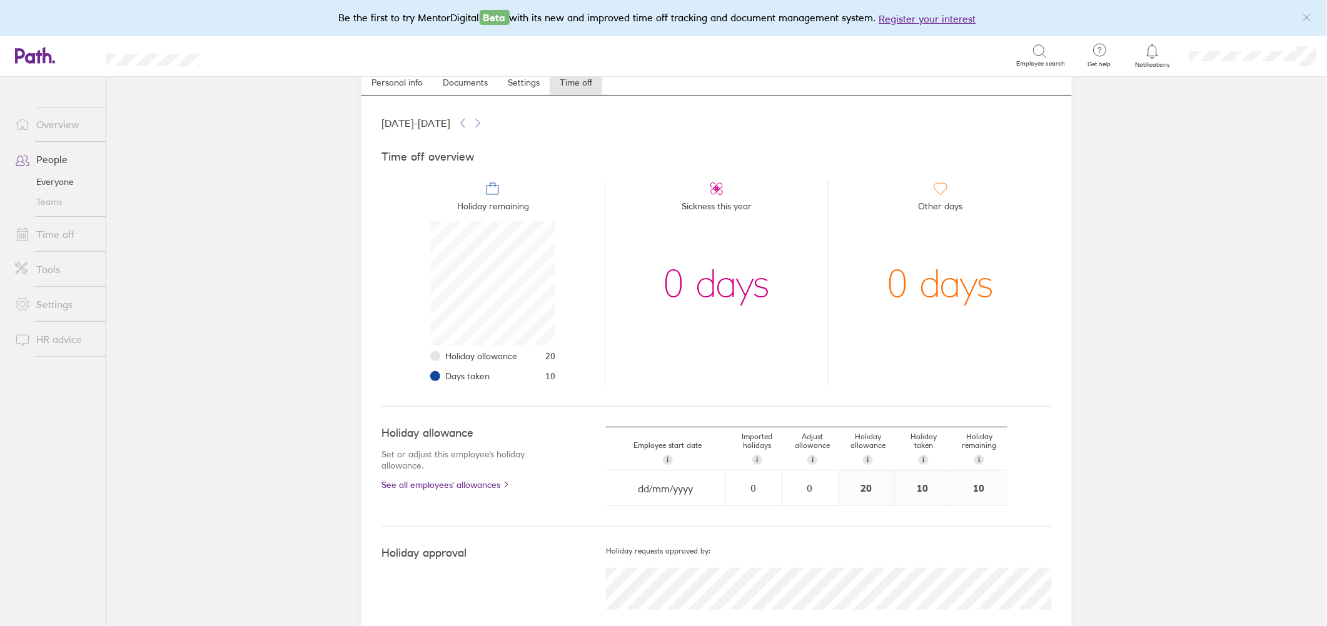
scroll to position [73, 0]
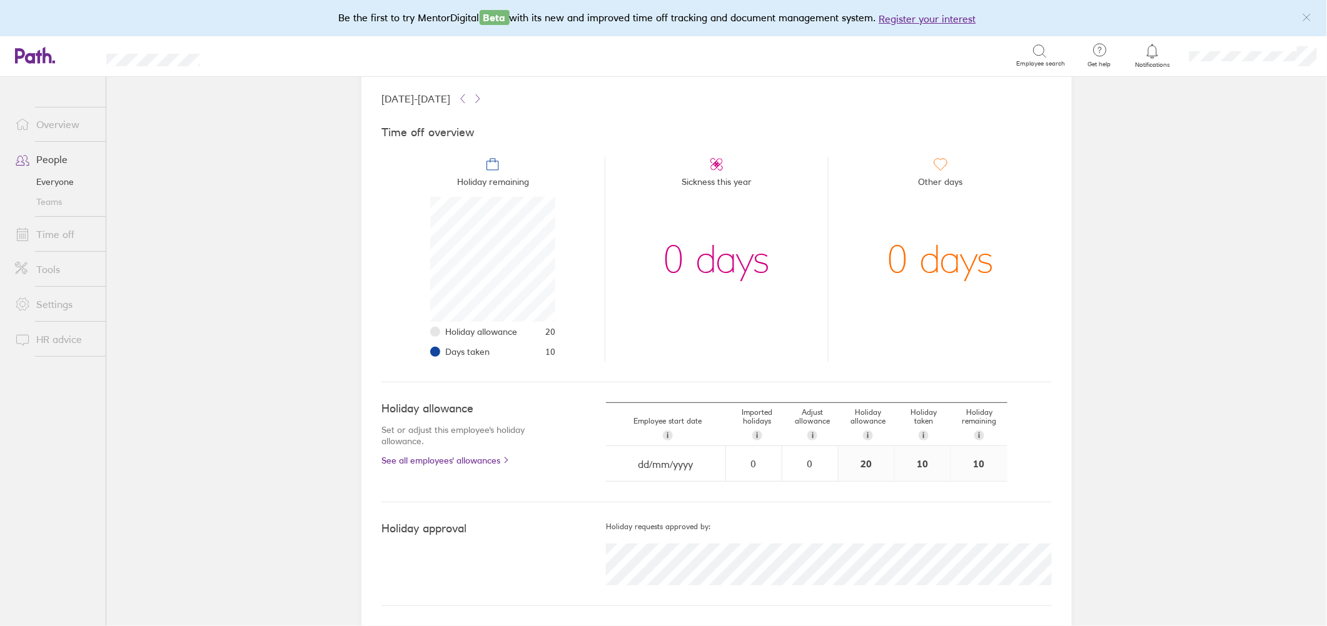
click at [43, 178] on link "Everyone" at bounding box center [55, 182] width 101 height 20
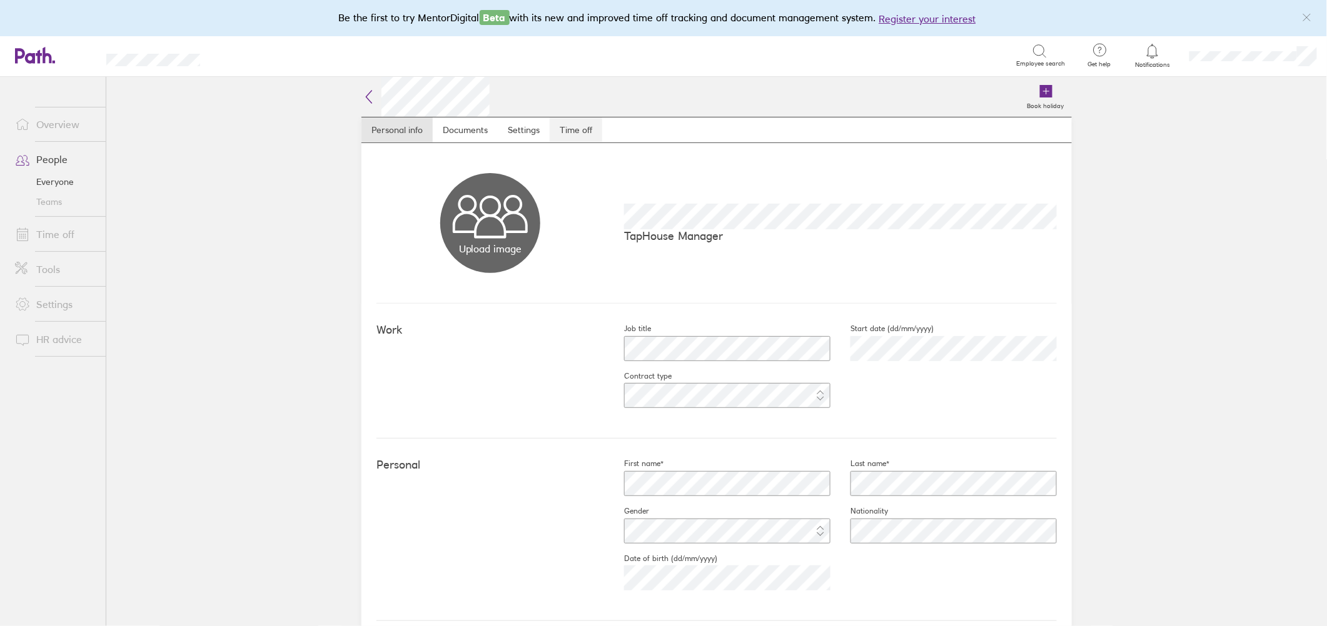
click at [590, 128] on link "Time off" at bounding box center [576, 130] width 53 height 25
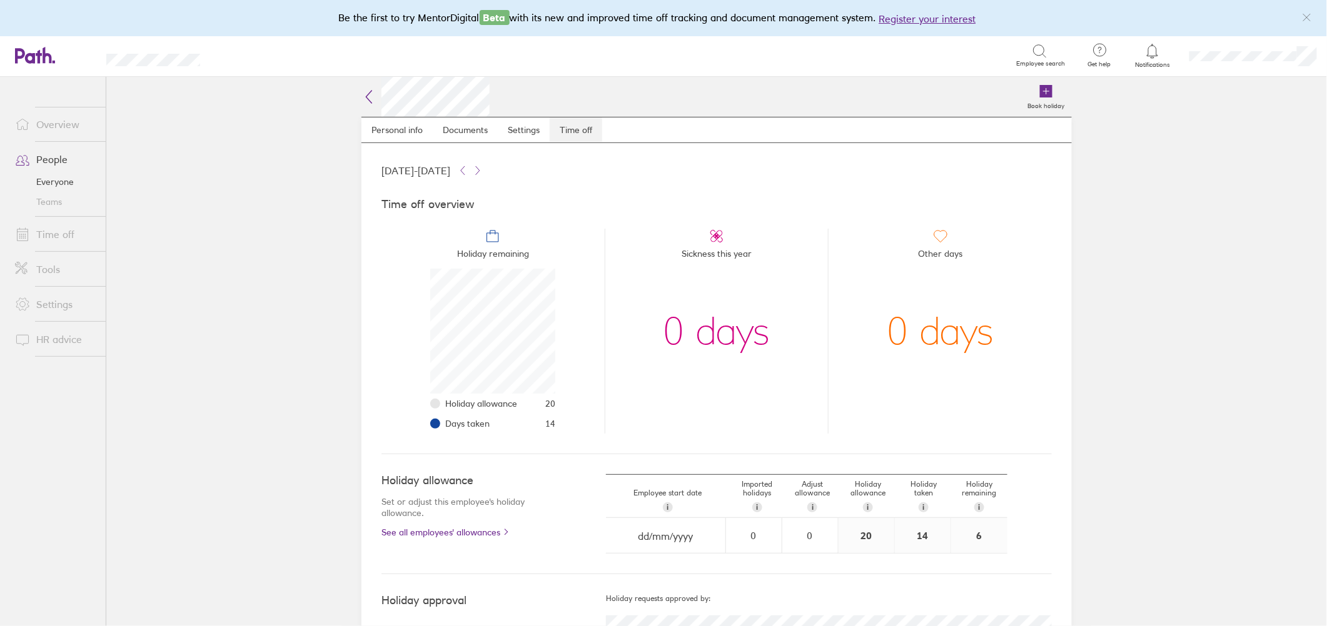
scroll to position [125, 125]
click at [66, 176] on link "Everyone" at bounding box center [55, 182] width 101 height 20
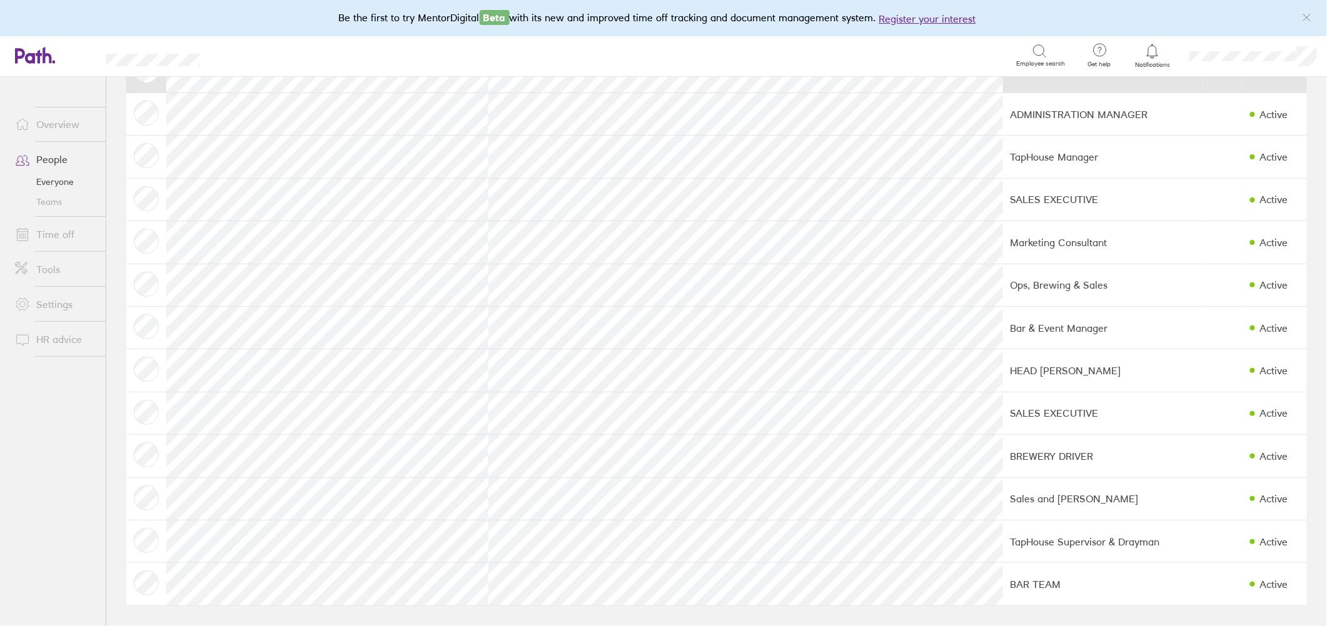
scroll to position [188, 0]
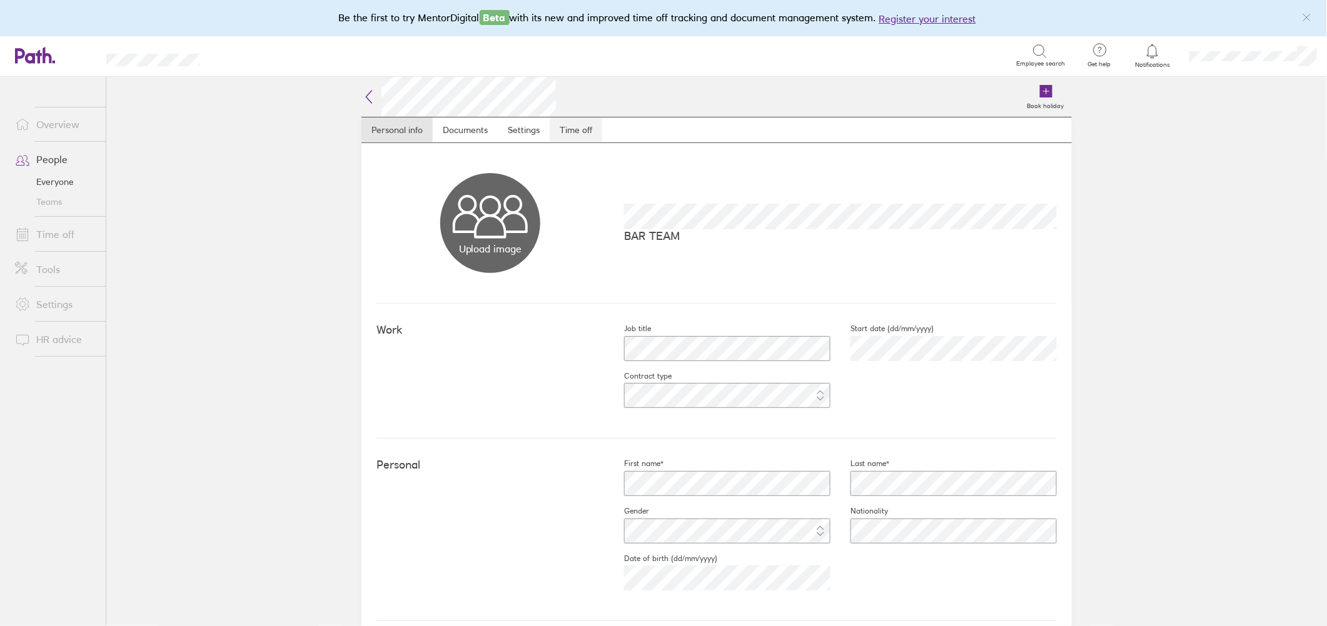
click at [564, 126] on link "Time off" at bounding box center [576, 130] width 53 height 25
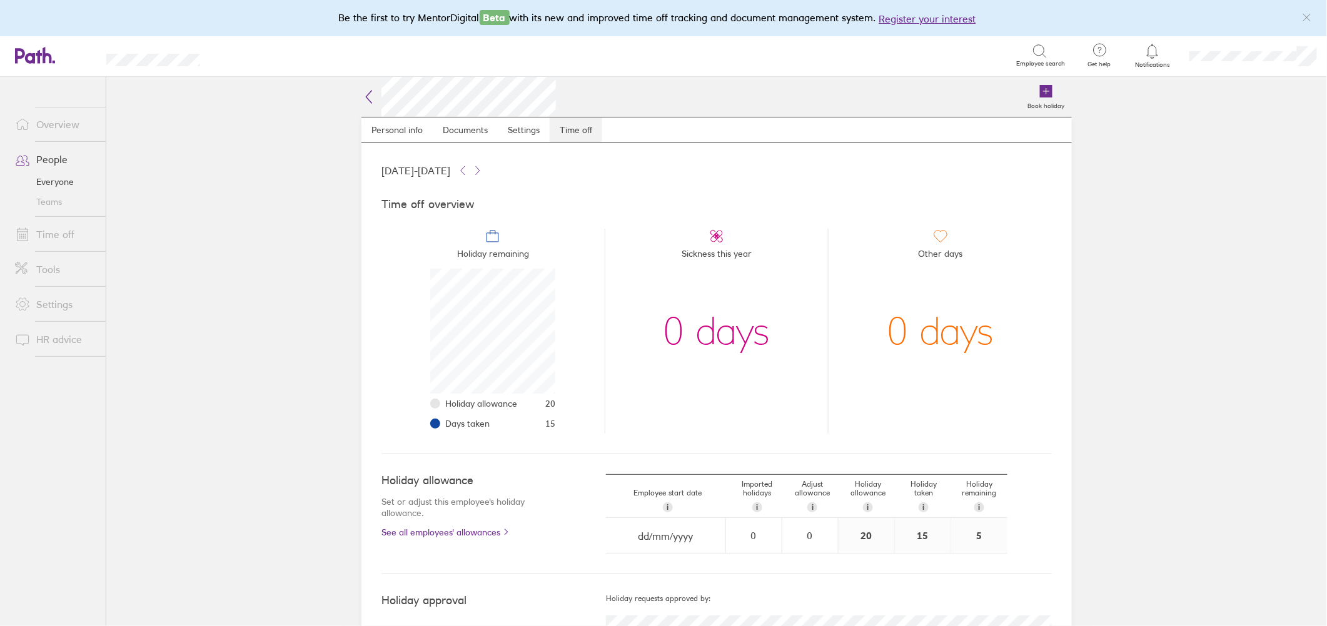
scroll to position [125, 125]
click at [53, 184] on link "Everyone" at bounding box center [55, 182] width 101 height 20
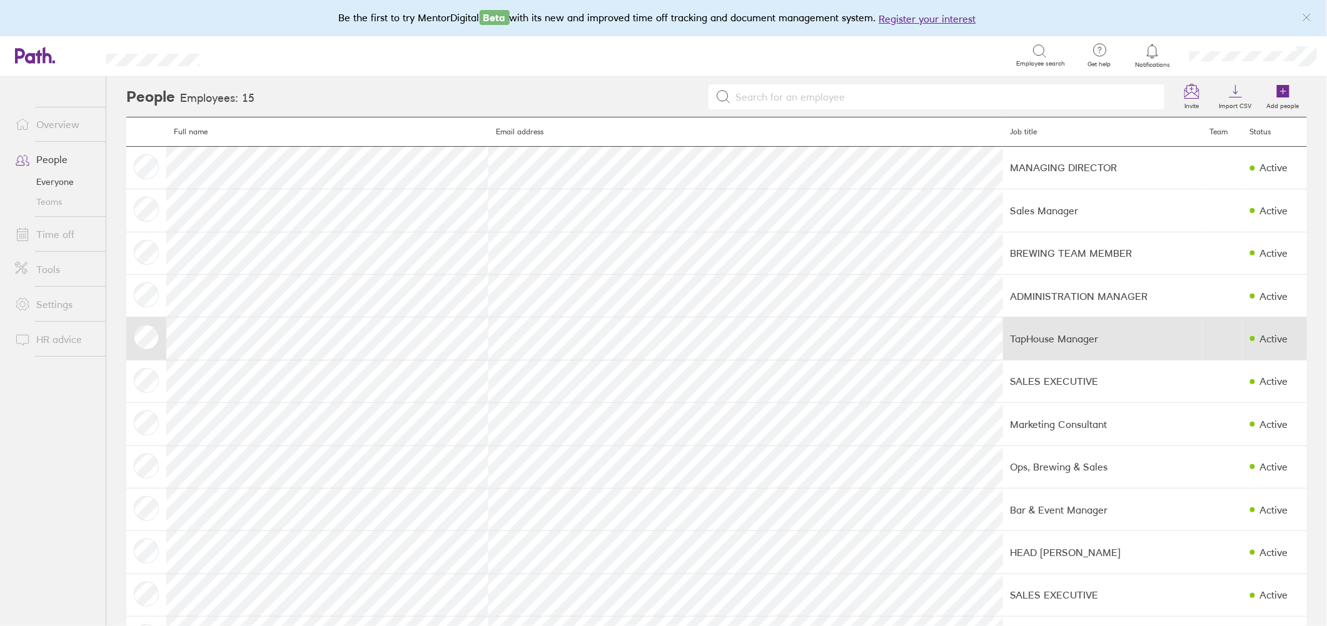
scroll to position [83, 0]
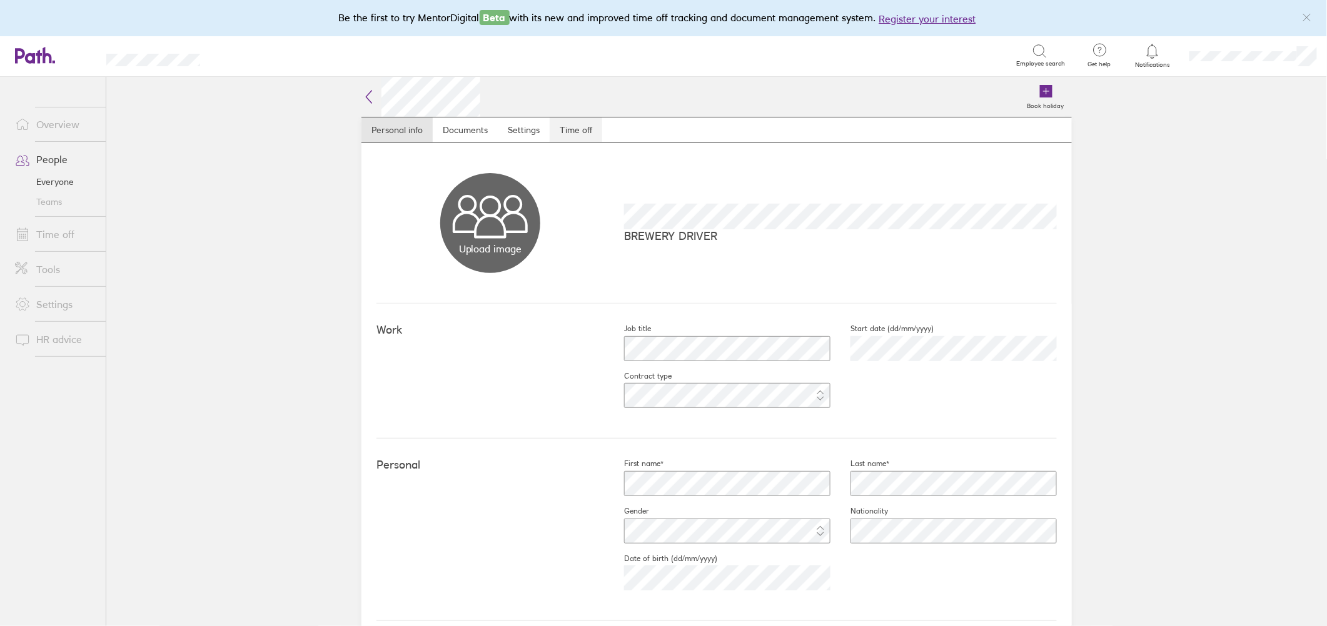
click at [581, 130] on link "Time off" at bounding box center [576, 130] width 53 height 25
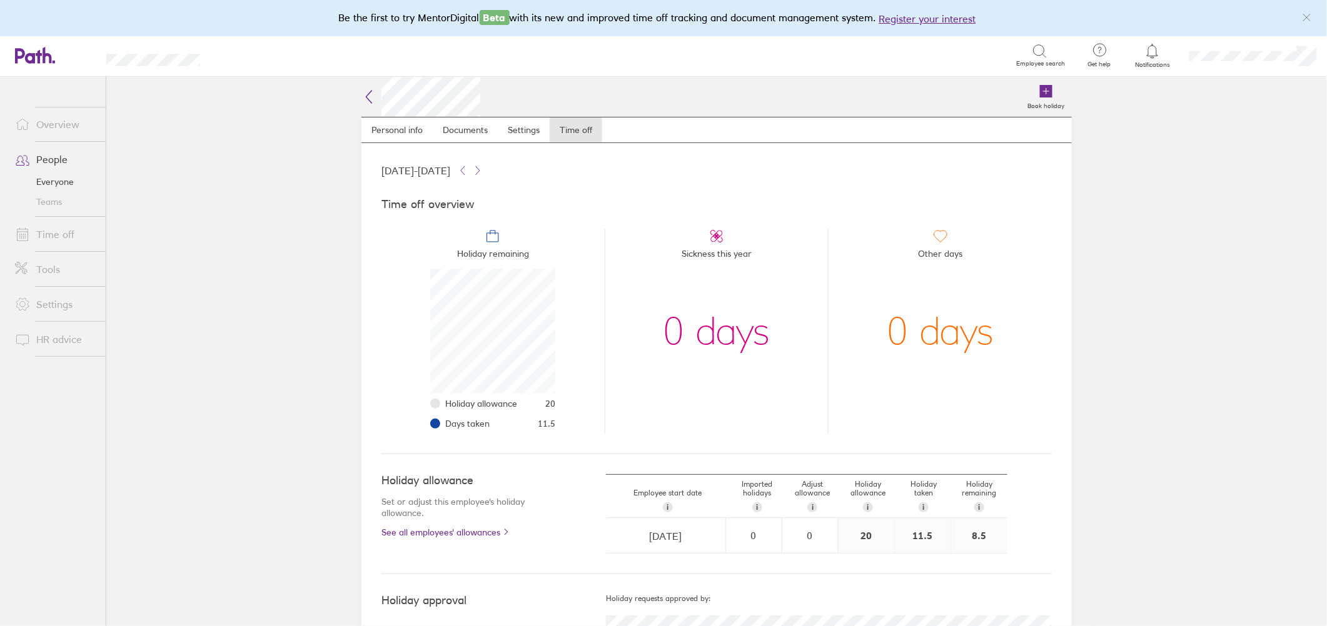
scroll to position [125, 125]
click at [63, 173] on link "Everyone" at bounding box center [55, 182] width 101 height 20
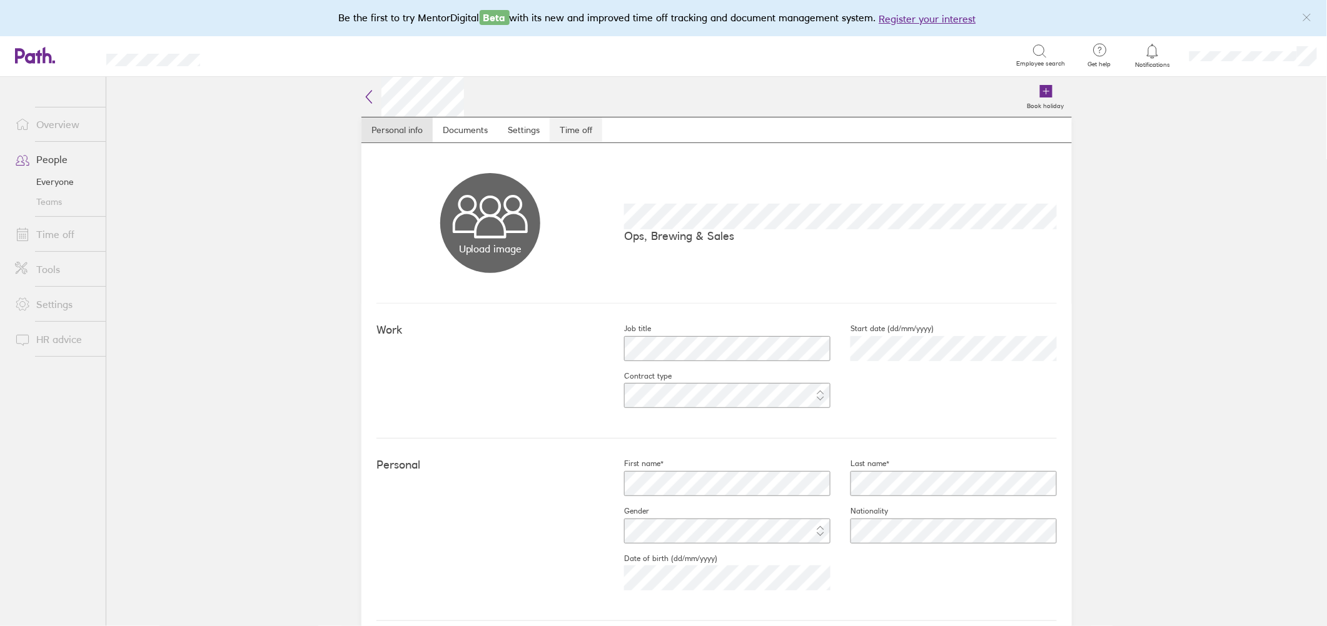
click at [576, 130] on link "Time off" at bounding box center [576, 130] width 53 height 25
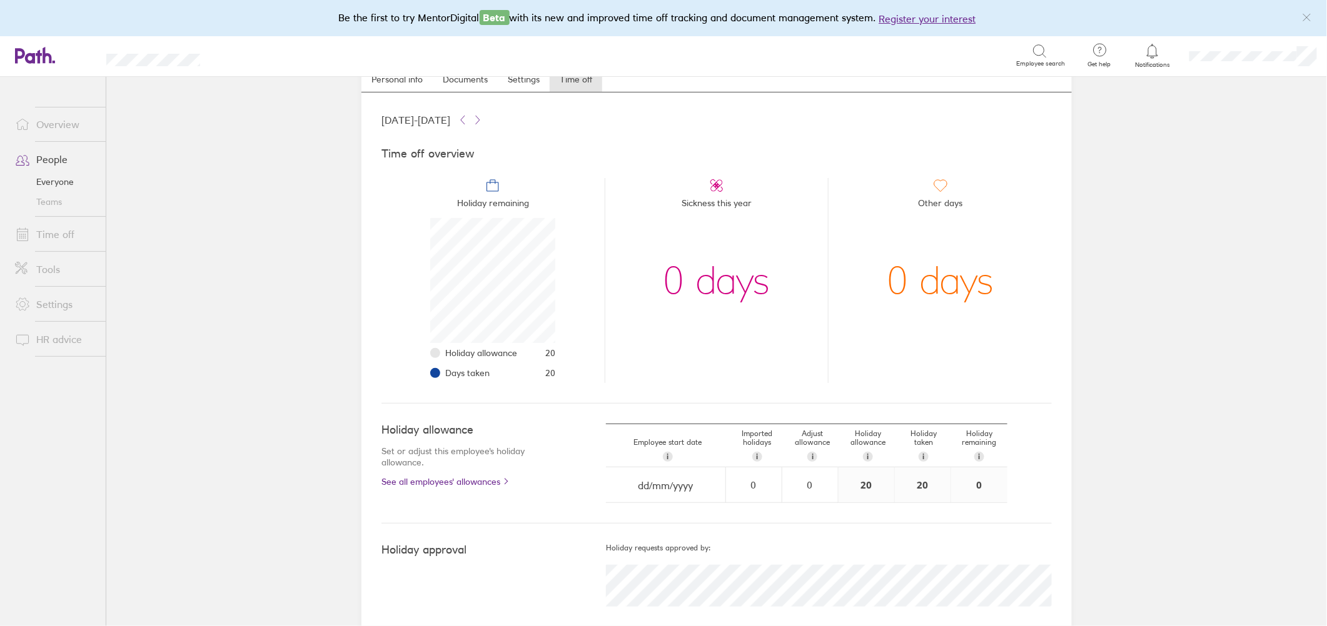
scroll to position [73, 0]
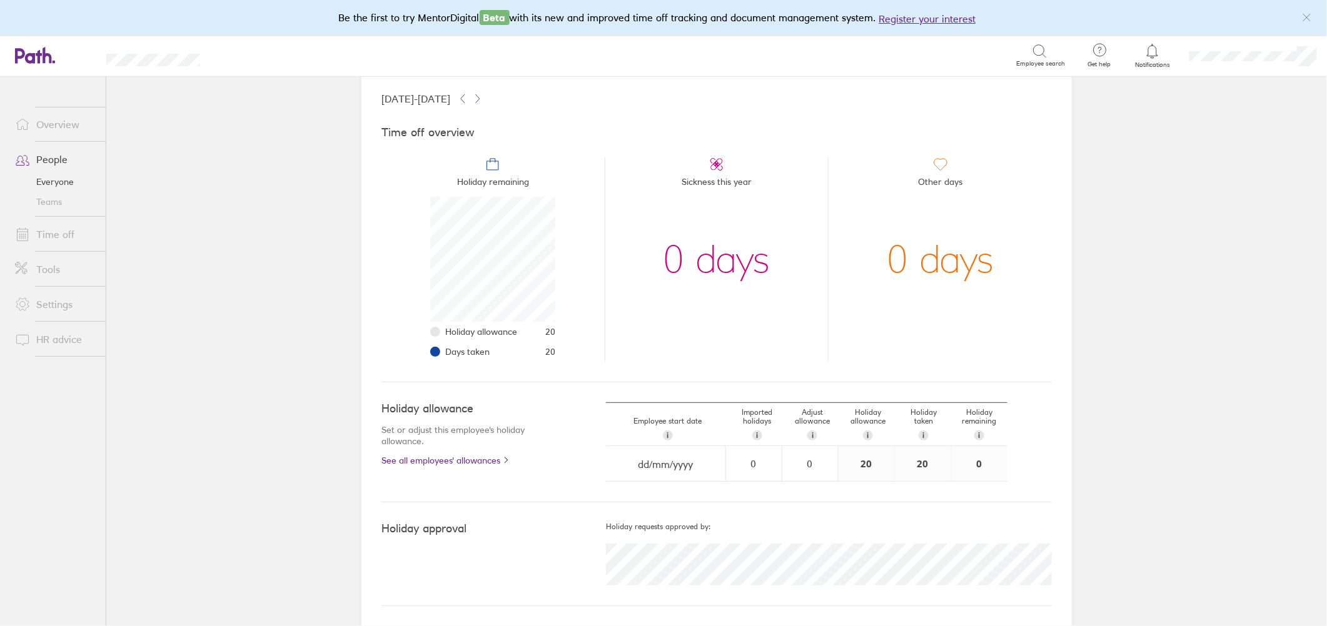
click at [46, 184] on link "Everyone" at bounding box center [55, 182] width 101 height 20
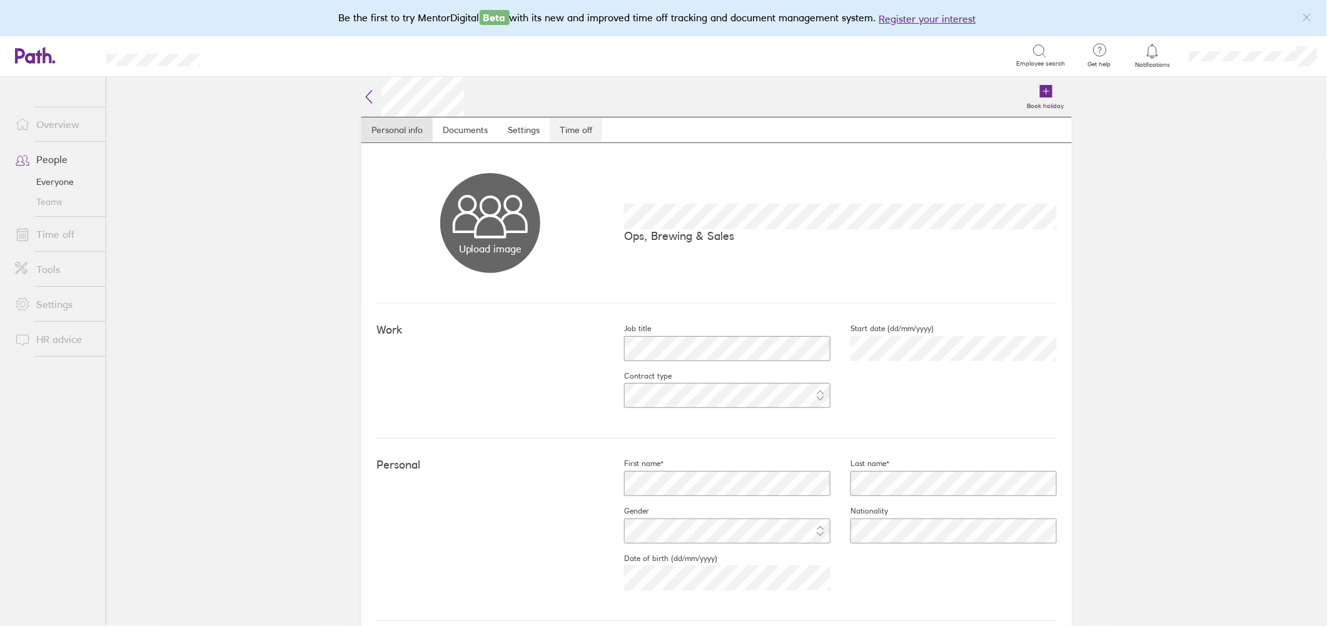
click at [571, 133] on link "Time off" at bounding box center [576, 130] width 53 height 25
